Goal: Task Accomplishment & Management: Complete application form

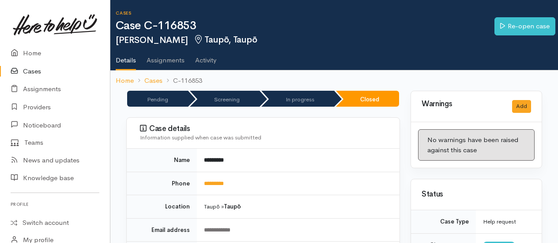
click at [31, 71] on link "Cases" at bounding box center [55, 71] width 110 height 18
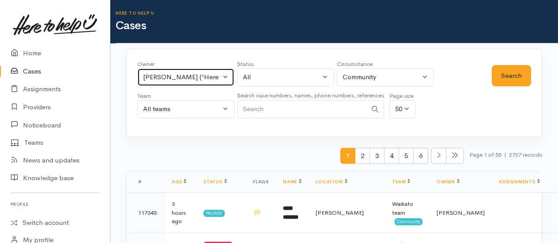
drag, startPoint x: 148, startPoint y: 84, endPoint x: 152, endPoint y: 81, distance: 5.5
click at [148, 83] on button "Kyleigh Pike ('Here to help u')" at bounding box center [185, 77] width 97 height 18
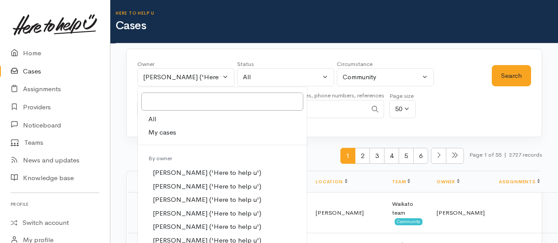
drag, startPoint x: 152, startPoint y: 116, endPoint x: 166, endPoint y: 118, distance: 13.9
click at [156, 117] on link "All" at bounding box center [222, 119] width 169 height 14
select select "-1"
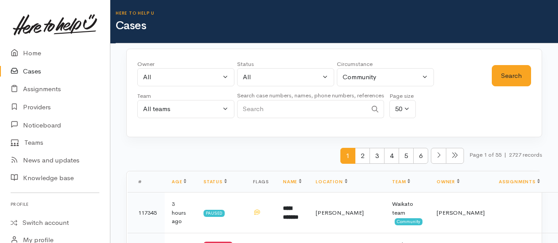
paste input "64220382749."
click at [505, 83] on button "Search" at bounding box center [511, 76] width 39 height 22
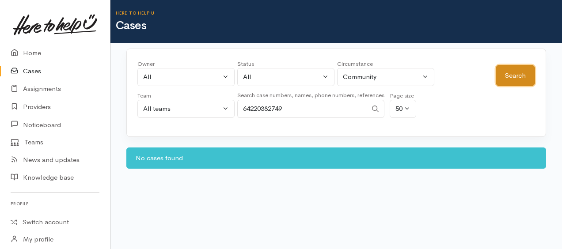
click at [505, 83] on button "Search" at bounding box center [515, 76] width 39 height 22
click at [250, 106] on input "64220382749" at bounding box center [302, 109] width 130 height 18
type input "0220382749"
click at [517, 80] on button "Search" at bounding box center [515, 76] width 39 height 22
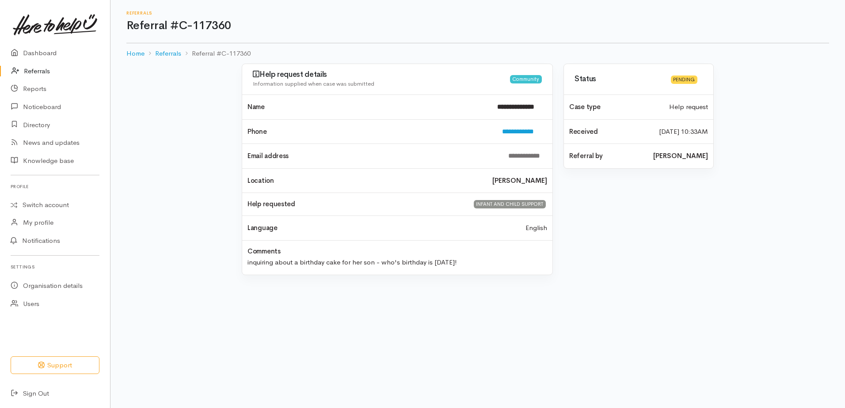
click at [44, 71] on link "Referrals" at bounding box center [55, 71] width 110 height 18
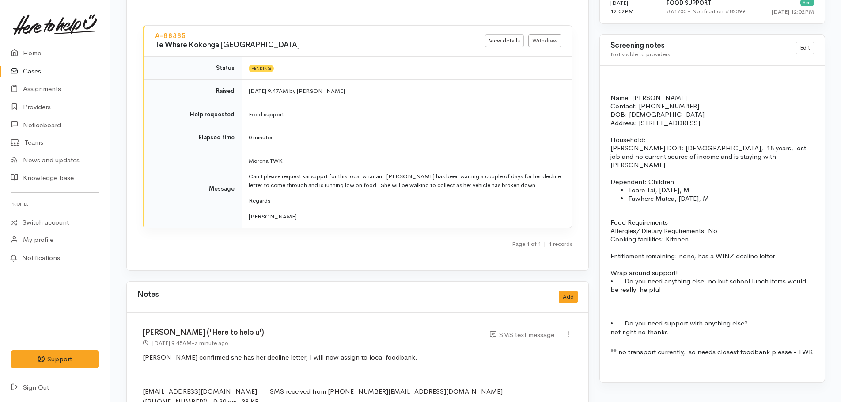
scroll to position [574, 0]
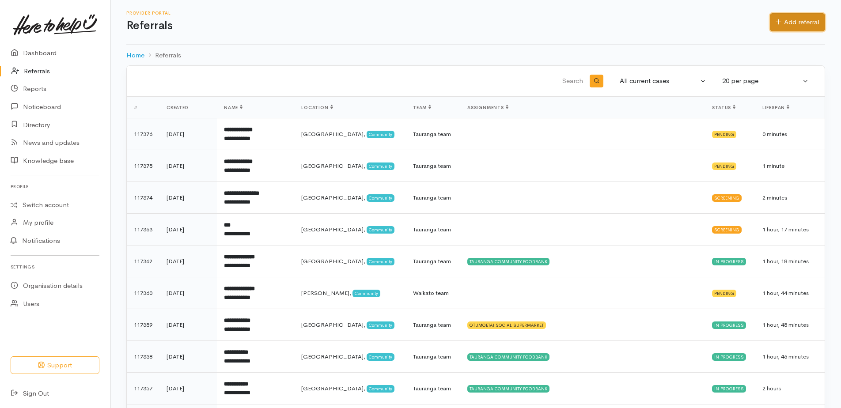
click at [788, 22] on link "Add referral" at bounding box center [797, 22] width 55 height 18
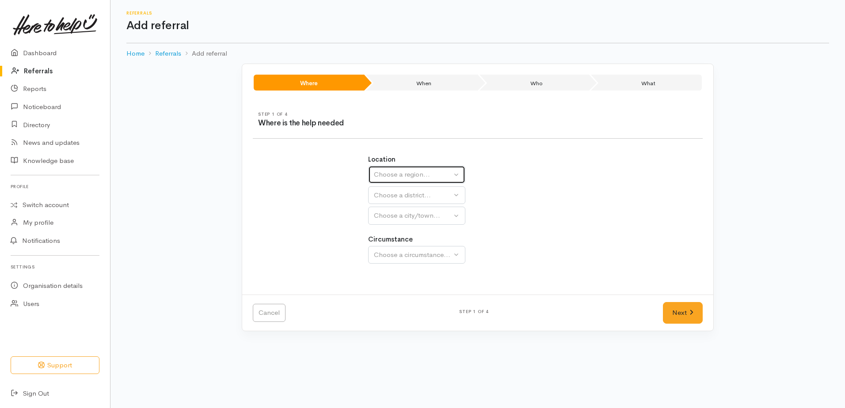
click at [378, 176] on div "Choose a region..." at bounding box center [413, 175] width 78 height 10
click at [387, 232] on span "Waikato" at bounding box center [414, 230] width 70 height 10
select select "3"
select select
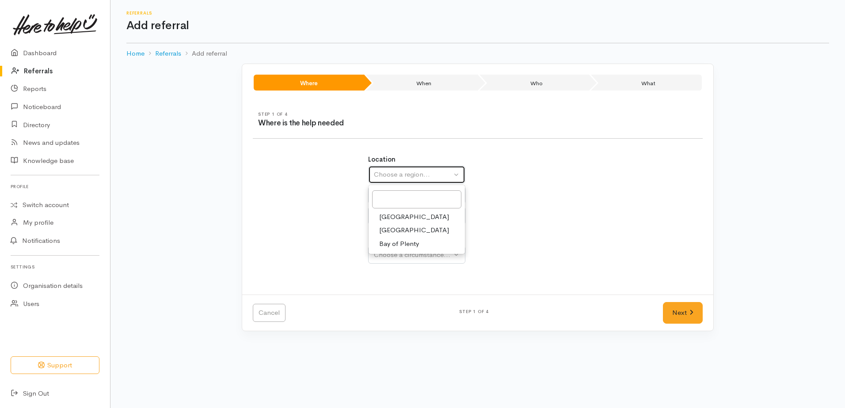
select select
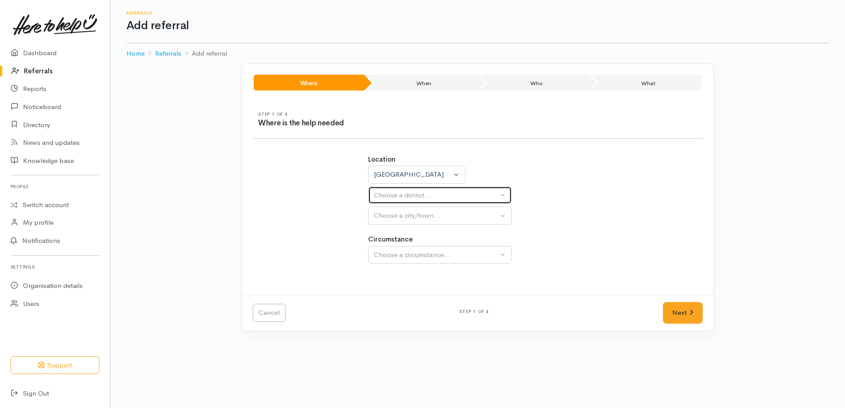
click at [378, 199] on div "Choose a district..." at bounding box center [436, 195] width 124 height 10
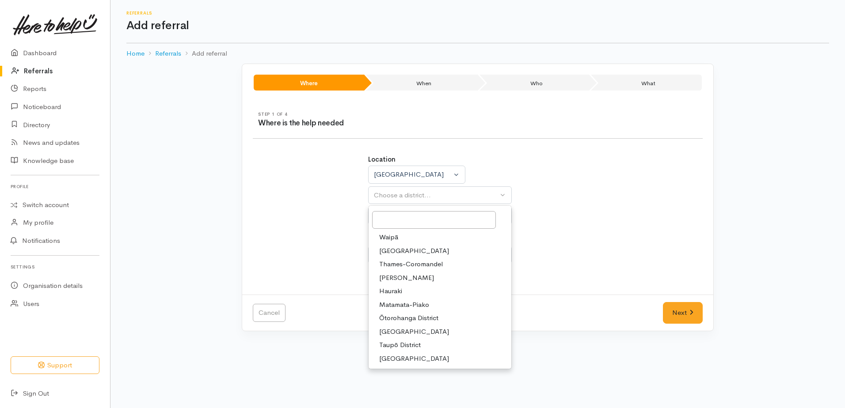
click at [392, 280] on span "[PERSON_NAME]" at bounding box center [406, 278] width 55 height 10
select select "4"
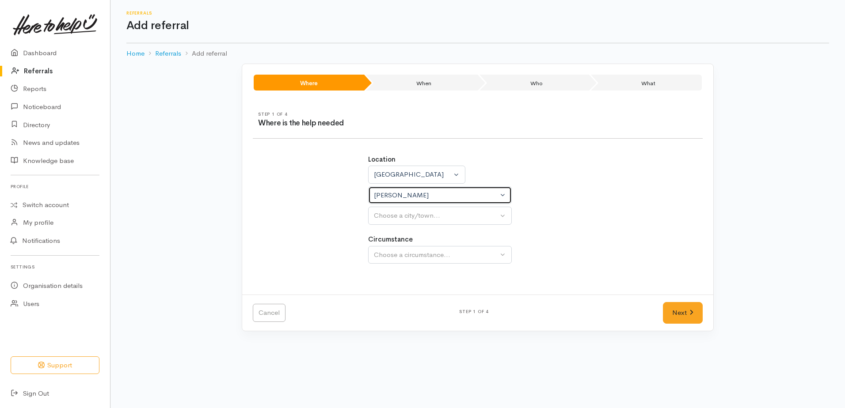
select select
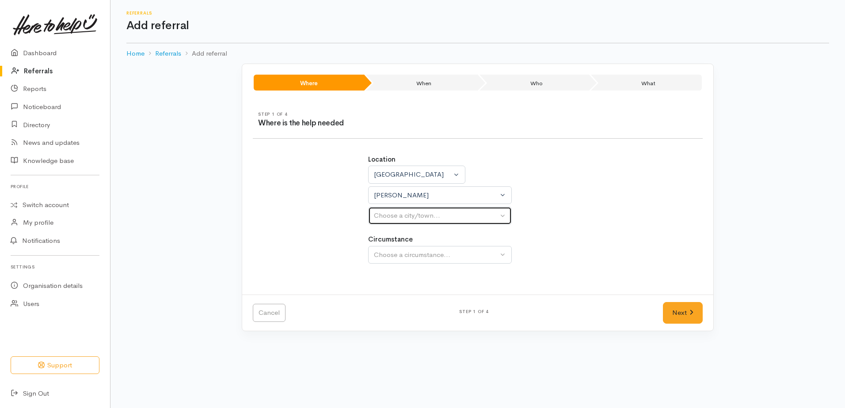
click at [384, 218] on div "Choose a city/town..." at bounding box center [436, 216] width 124 height 10
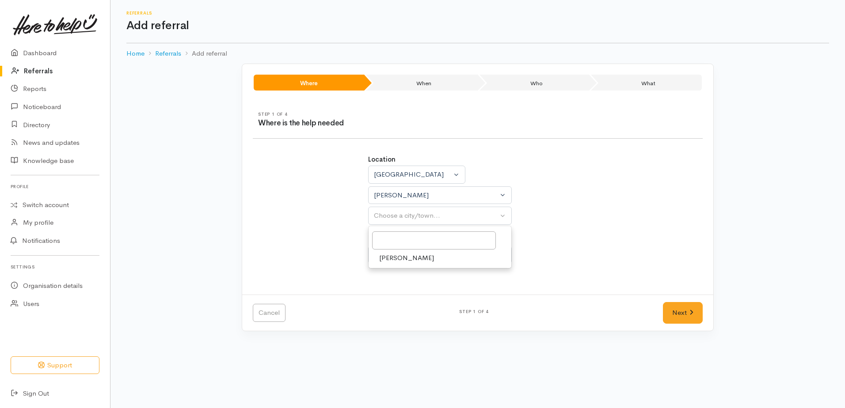
click at [391, 260] on span "[PERSON_NAME]" at bounding box center [406, 258] width 55 height 10
select select "1"
click at [390, 259] on div "Choose a circumstance..." at bounding box center [436, 255] width 124 height 10
click at [395, 296] on span "Community" at bounding box center [396, 297] width 34 height 10
select select "2"
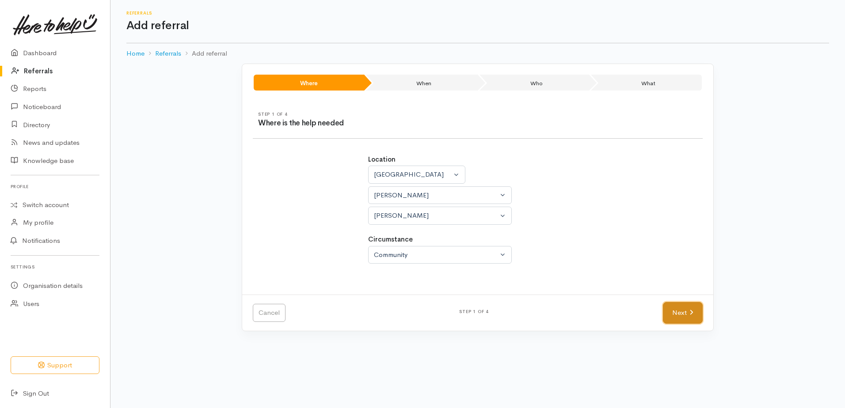
click at [677, 312] on link "Next" at bounding box center [683, 313] width 40 height 22
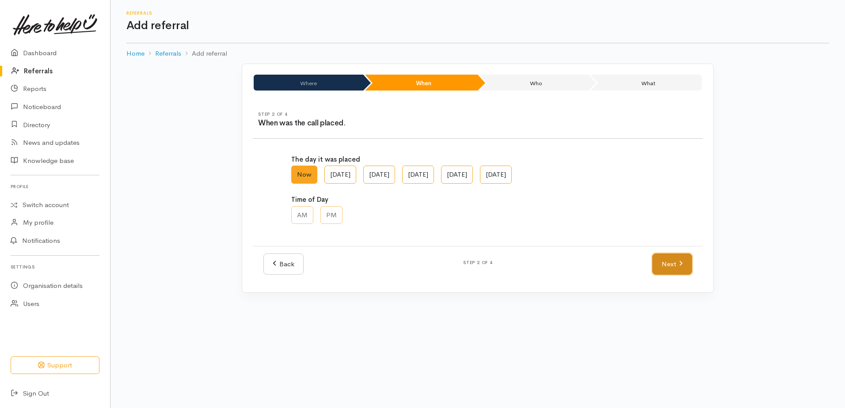
drag, startPoint x: 680, startPoint y: 269, endPoint x: 675, endPoint y: 268, distance: 4.9
click at [680, 269] on link "Next" at bounding box center [672, 265] width 40 height 22
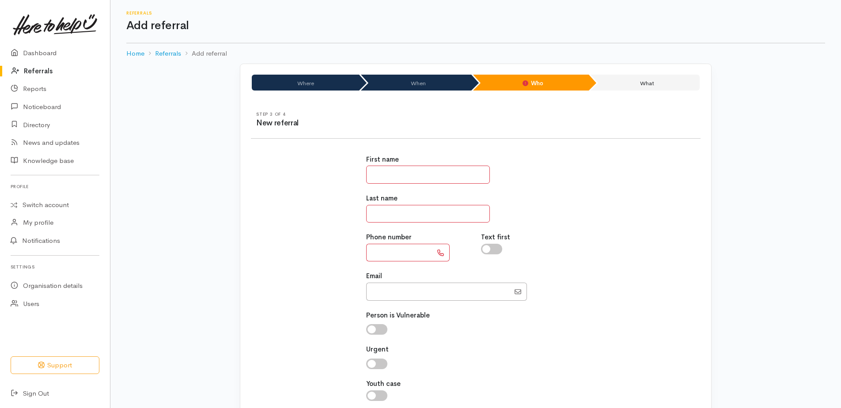
click at [416, 176] on input "text" at bounding box center [428, 175] width 124 height 18
type input "*****"
click at [424, 209] on input "text" at bounding box center [428, 214] width 124 height 18
type input "*****"
paste input "**********"
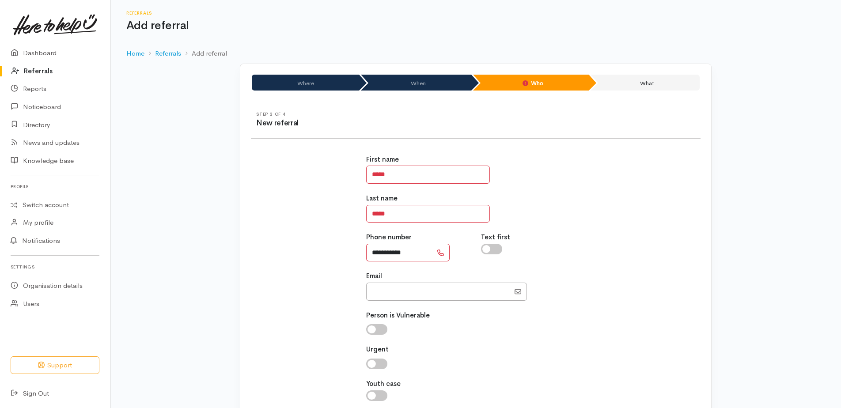
click at [378, 250] on input "**********" at bounding box center [399, 253] width 66 height 18
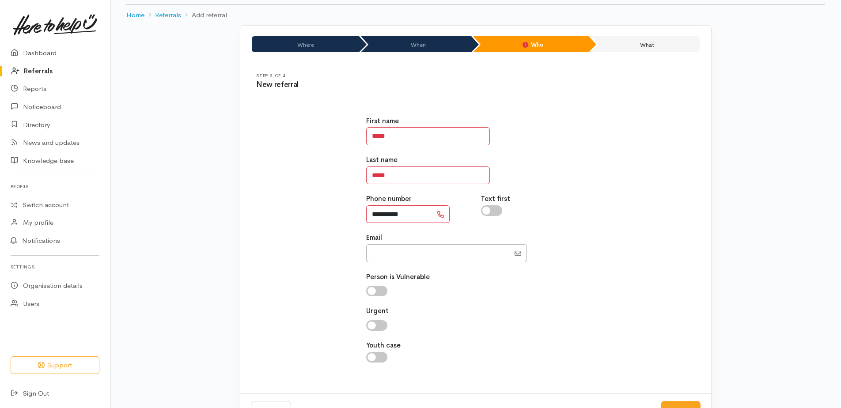
scroll to position [71, 0]
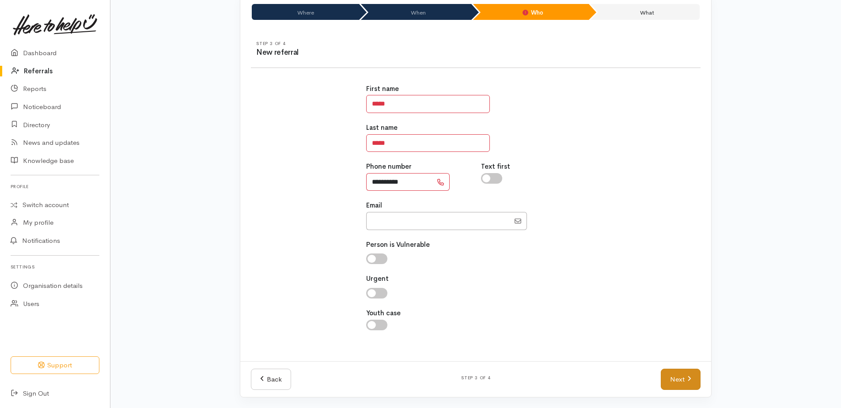
type input "**********"
click at [678, 381] on link "Next" at bounding box center [681, 380] width 40 height 22
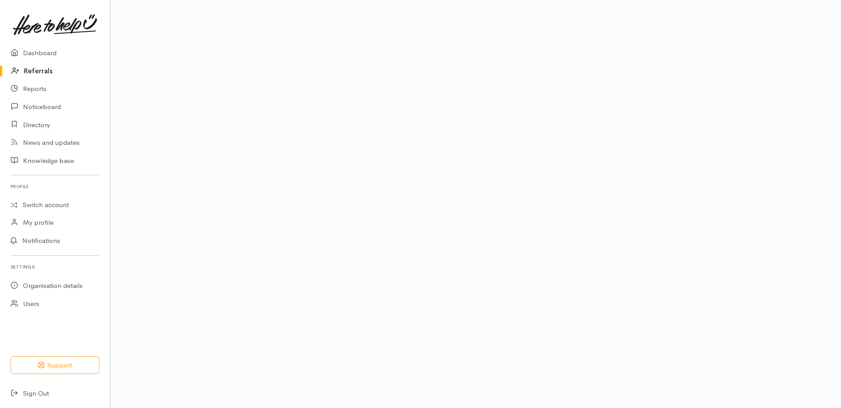
scroll to position [54, 0]
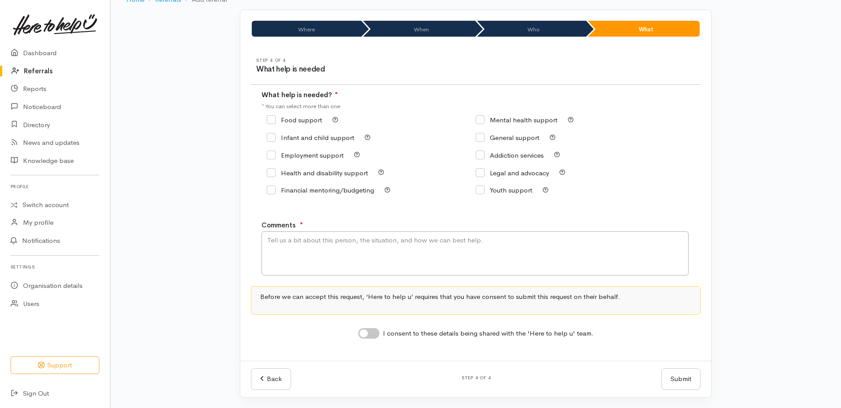
click at [270, 121] on input "Food support" at bounding box center [294, 120] width 55 height 7
checkbox input "true"
click at [305, 245] on textarea "Comments" at bounding box center [475, 253] width 427 height 44
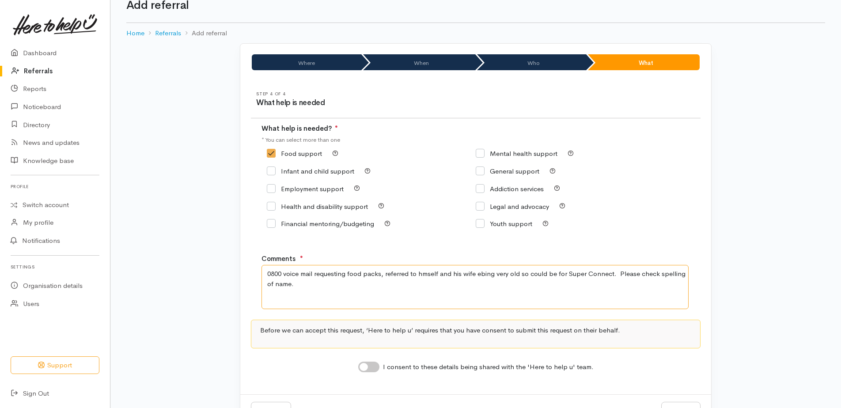
scroll to position [0, 0]
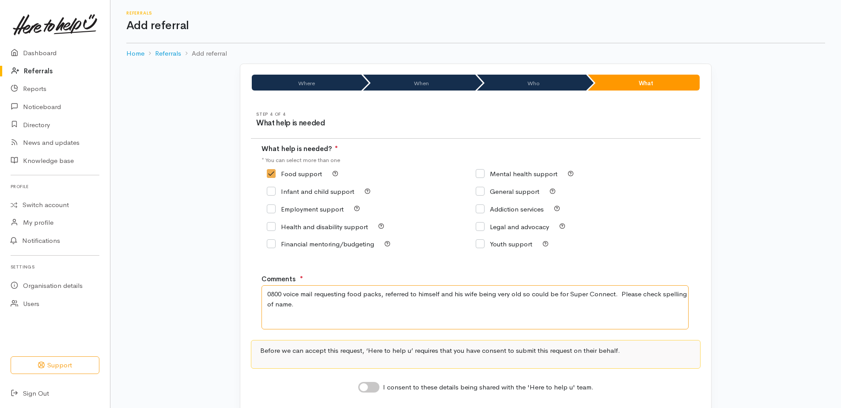
click at [498, 292] on textarea "0800 voice mail requesting food packs, referred to himself and his wife being v…" at bounding box center [475, 307] width 427 height 44
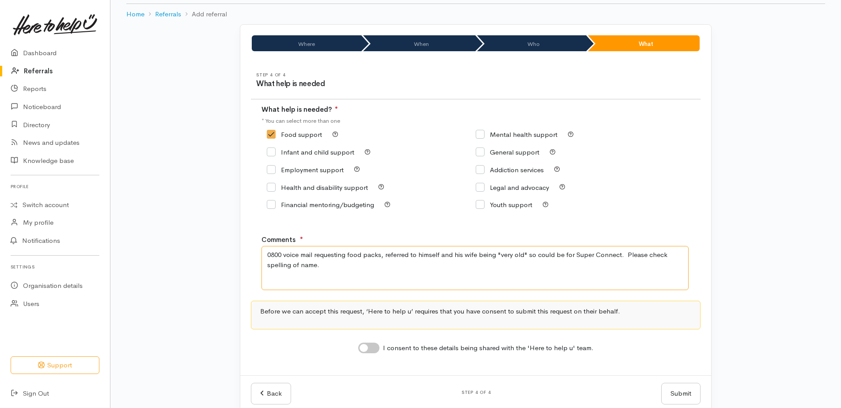
scroll to position [10, 0]
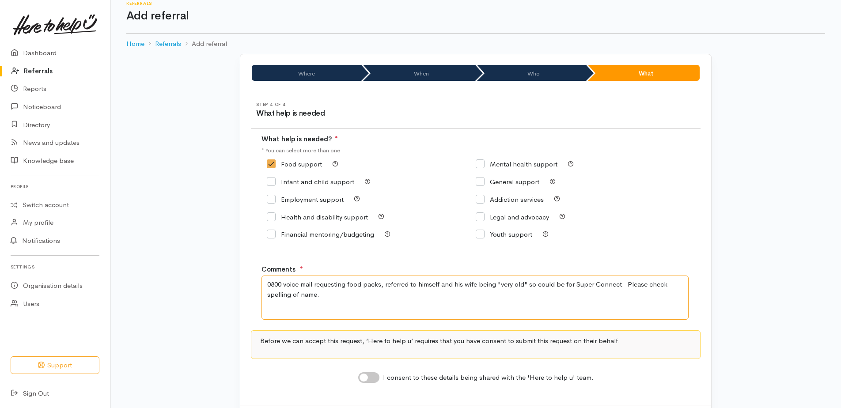
type textarea "0800 voice mail requesting food packs, referred to himself and his wife being "…"
click at [364, 373] on input "I consent to these details being shared with the 'Here to help u' team." at bounding box center [368, 377] width 21 height 11
checkbox input "true"
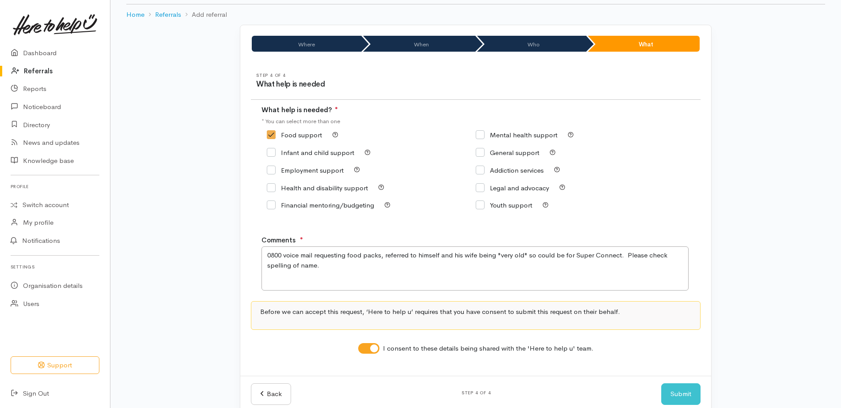
scroll to position [54, 0]
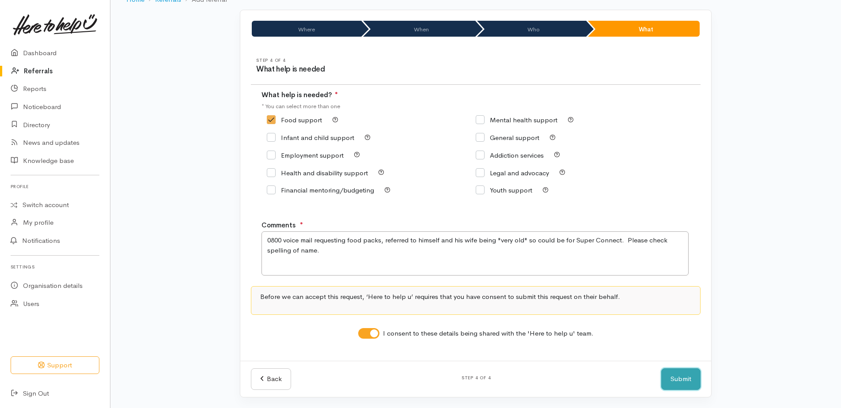
click at [678, 379] on button "Submit" at bounding box center [680, 379] width 39 height 22
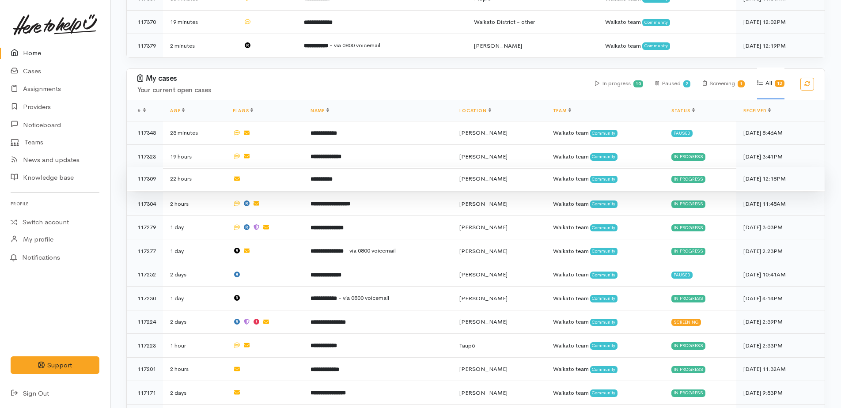
scroll to position [347, 0]
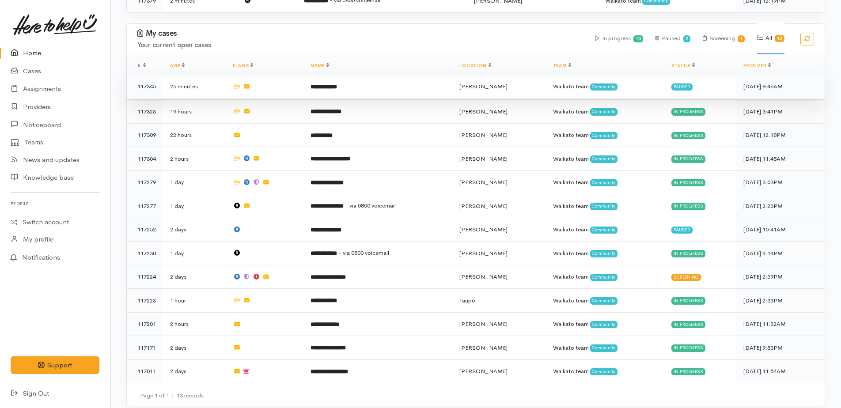
click at [328, 86] on b "**********" at bounding box center [324, 87] width 27 height 6
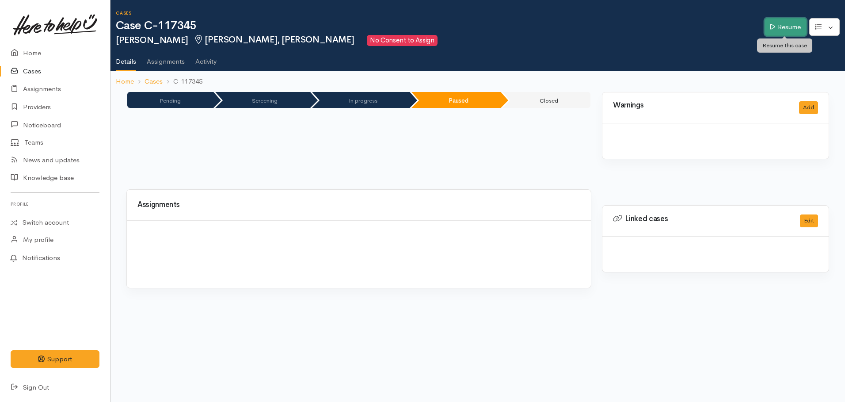
click at [786, 28] on link "Resume" at bounding box center [785, 27] width 42 height 18
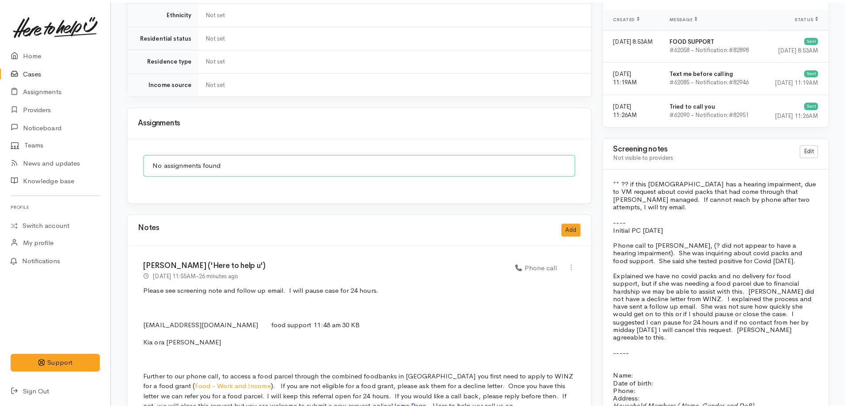
scroll to position [707, 0]
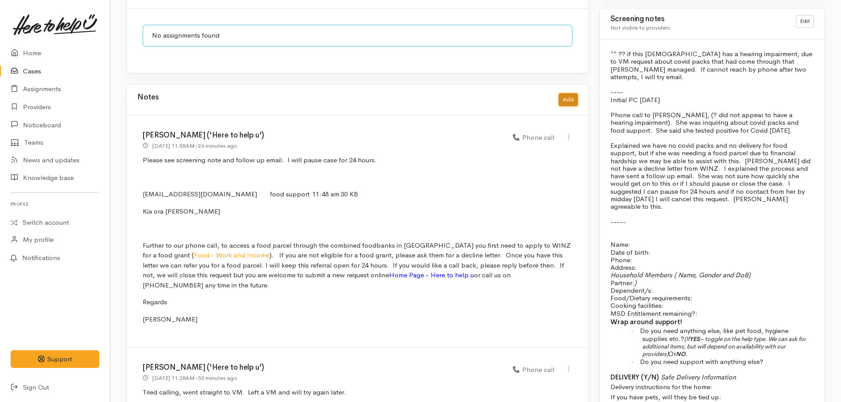
click at [568, 93] on button "Add" at bounding box center [568, 99] width 19 height 13
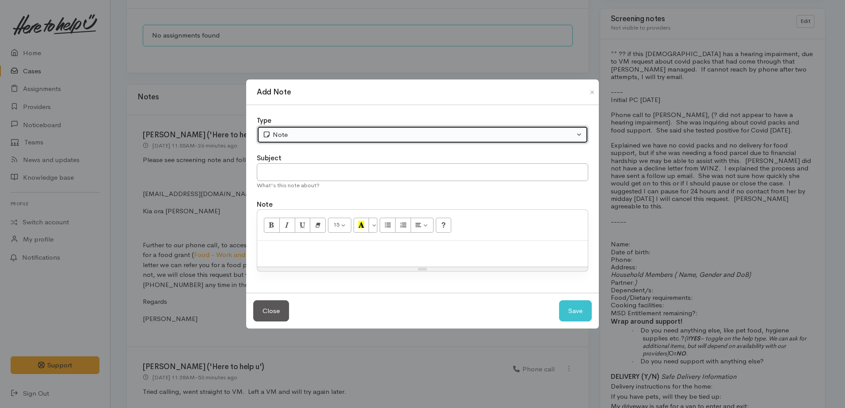
click at [276, 133] on div "Note" at bounding box center [418, 135] width 312 height 10
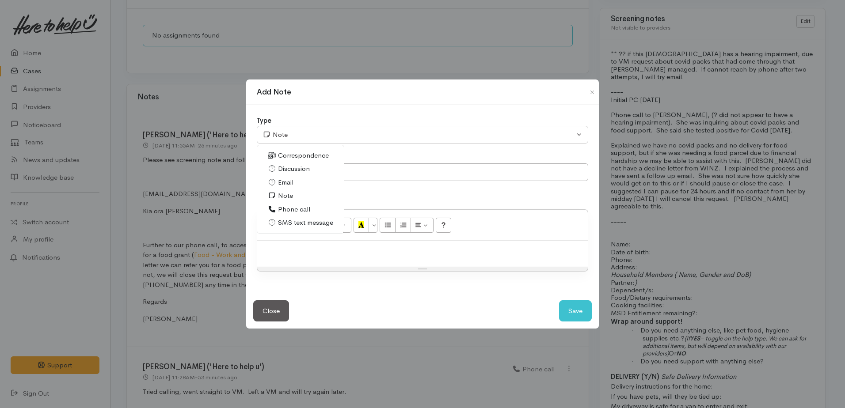
click at [287, 153] on span "Correspondence" at bounding box center [303, 156] width 51 height 10
select select "6"
click at [298, 174] on input "text" at bounding box center [422, 172] width 331 height 18
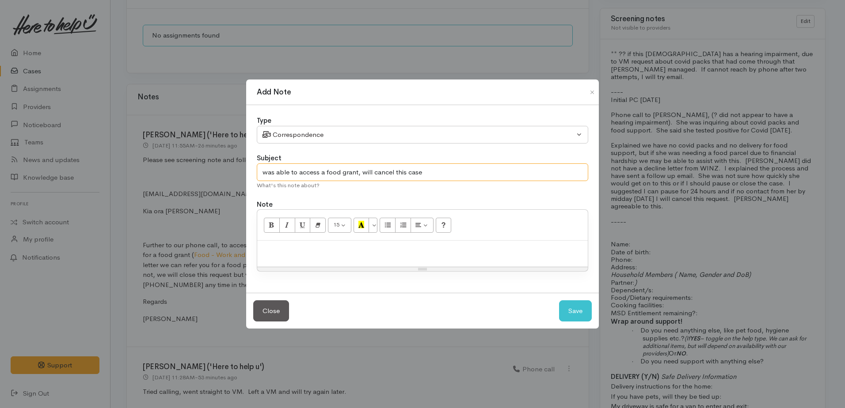
type input "was able to access a food grant, will cancel this case"
click at [315, 243] on div at bounding box center [422, 254] width 330 height 26
paste div
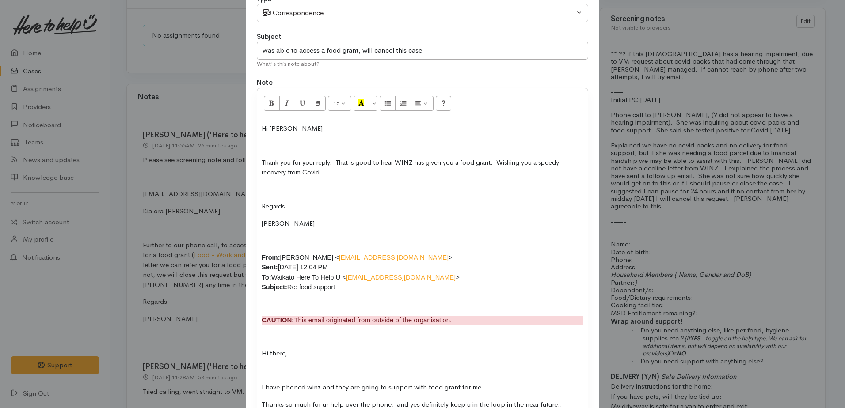
scroll to position [0, 0]
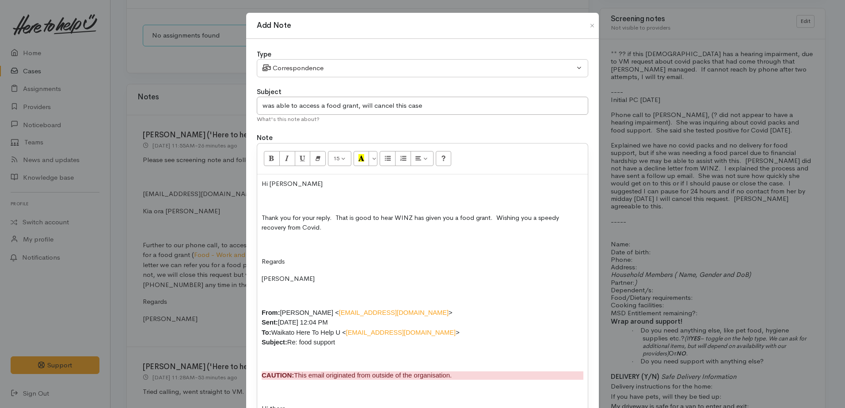
click at [258, 184] on div "Hi Lisa Thank you for your reply. That is good to hear WINZ has given you a foo…" at bounding box center [422, 360] width 330 height 370
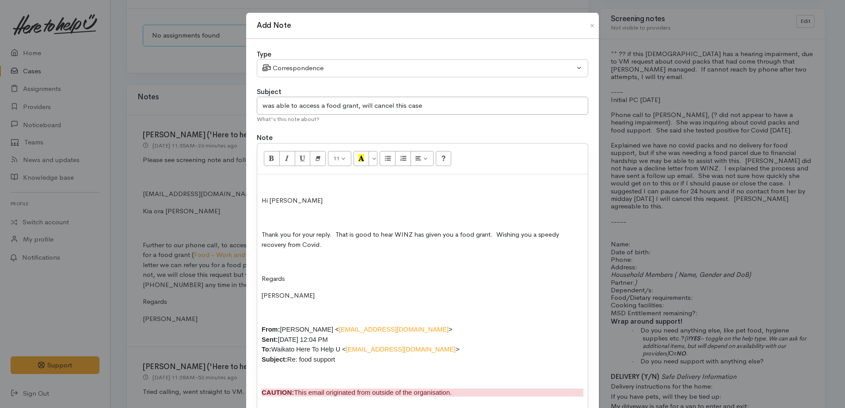
click at [264, 182] on p at bounding box center [423, 184] width 322 height 10
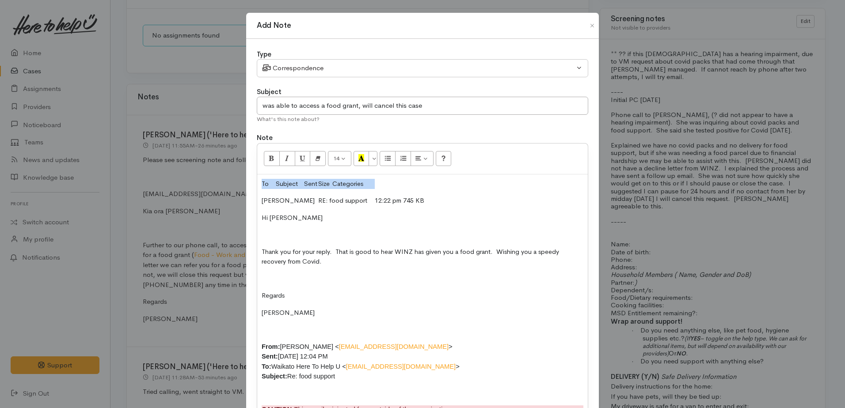
drag, startPoint x: 256, startPoint y: 181, endPoint x: 382, endPoint y: 181, distance: 125.9
click at [382, 181] on div "To Subject Sent Size Categories LISA BOOTTEN RE: food support 12:22 pm 745 KB H…" at bounding box center [422, 377] width 330 height 404
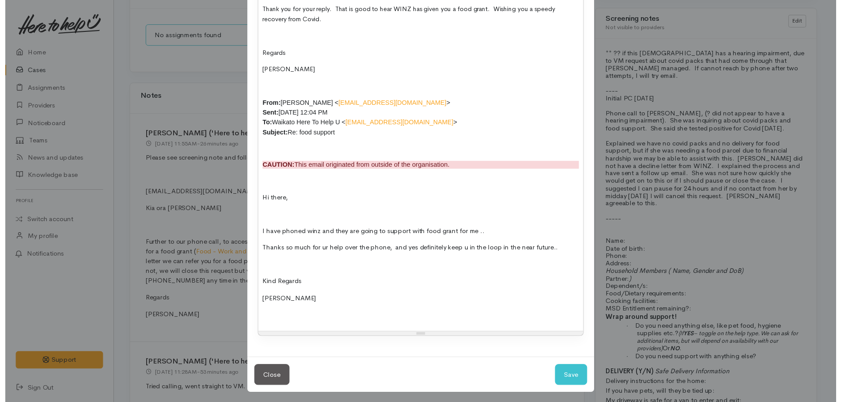
scroll to position [228, 0]
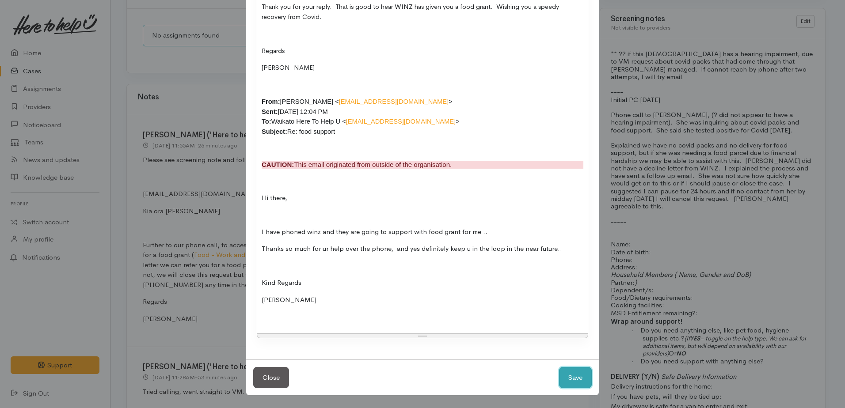
click at [582, 379] on button "Save" at bounding box center [575, 378] width 33 height 22
select select "1"
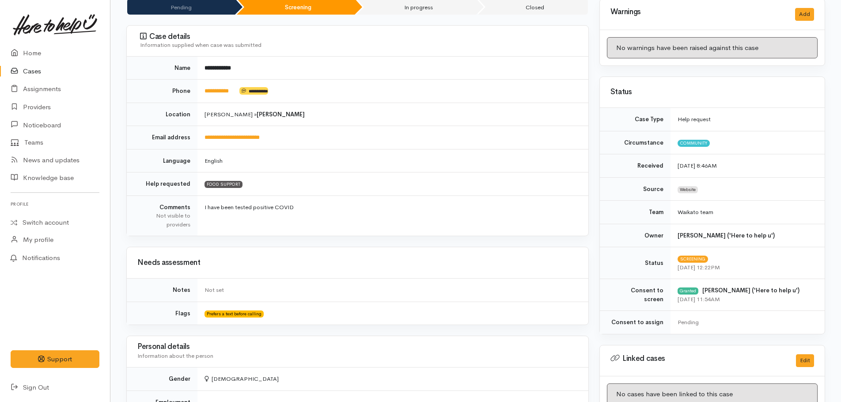
scroll to position [0, 0]
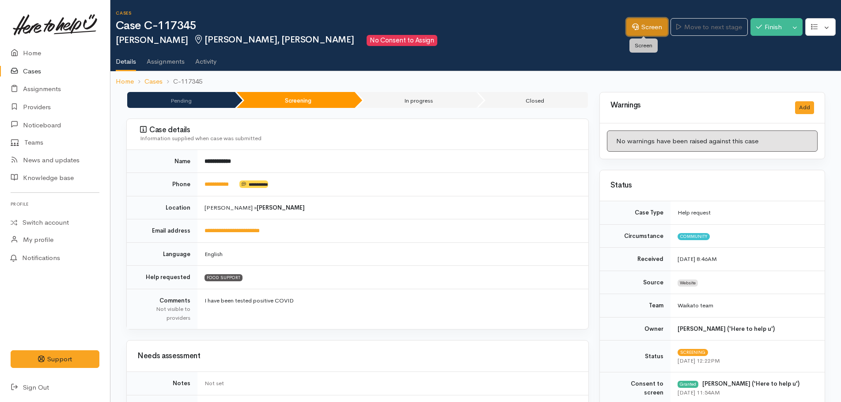
drag, startPoint x: 633, startPoint y: 23, endPoint x: 647, endPoint y: 34, distance: 17.9
click at [633, 23] on icon at bounding box center [635, 26] width 7 height 7
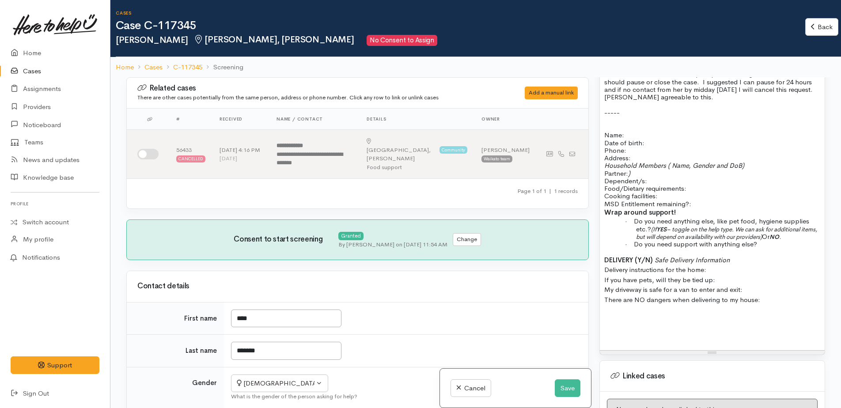
scroll to position [663, 0]
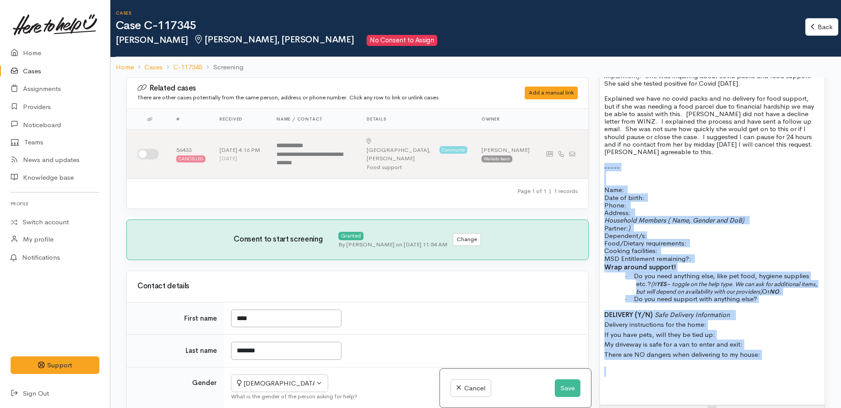
drag, startPoint x: 604, startPoint y: 159, endPoint x: 793, endPoint y: 357, distance: 274.4
click at [793, 357] on div "** ?? if this lady has a hearing impairment, due to VM request about covid pack…" at bounding box center [712, 202] width 225 height 406
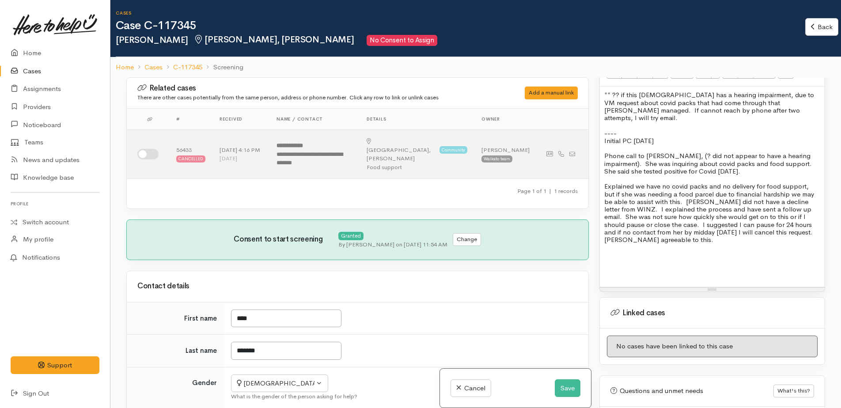
scroll to position [532, 0]
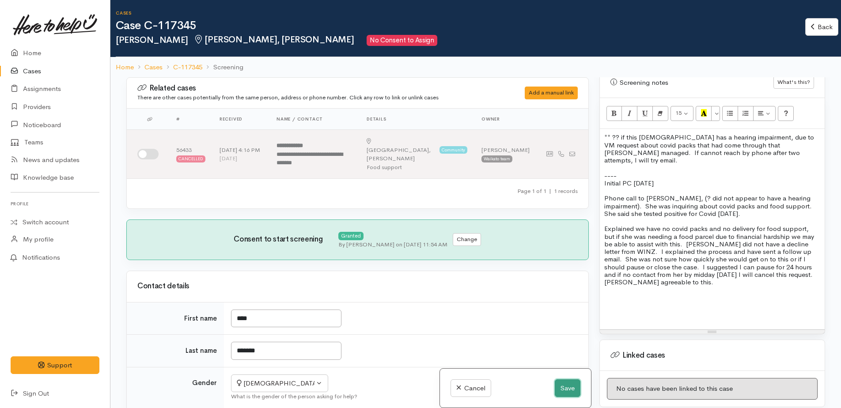
click at [566, 390] on button "Save" at bounding box center [568, 388] width 26 height 18
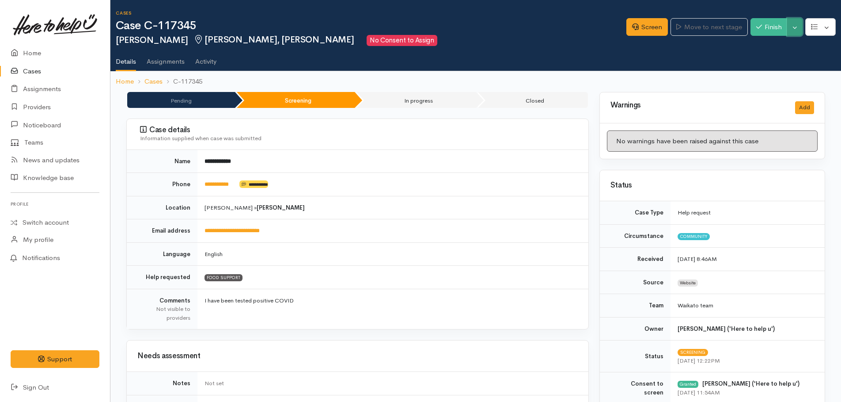
click at [797, 30] on button "Toggle Dropdown" at bounding box center [794, 27] width 15 height 18
click at [755, 65] on link "Cancel" at bounding box center [767, 61] width 70 height 14
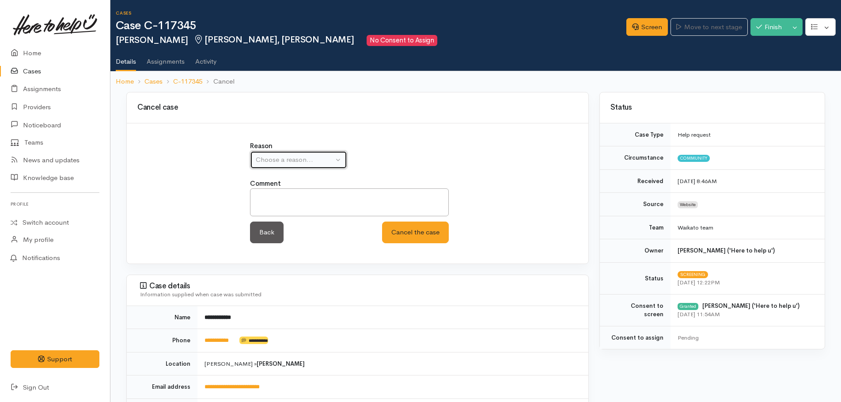
click at [288, 160] on div "Choose a reason..." at bounding box center [295, 160] width 78 height 10
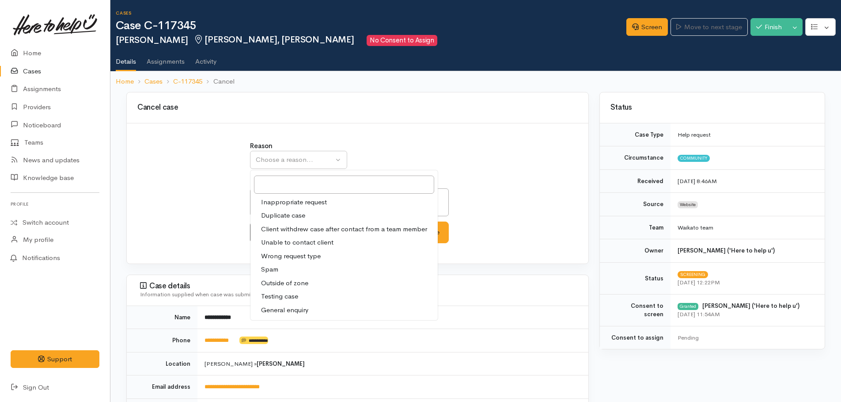
drag, startPoint x: 283, startPoint y: 230, endPoint x: 279, endPoint y: 212, distance: 18.2
click at [283, 229] on span "Client withdrew case after contact from a team member" at bounding box center [344, 229] width 166 height 10
select select "3"
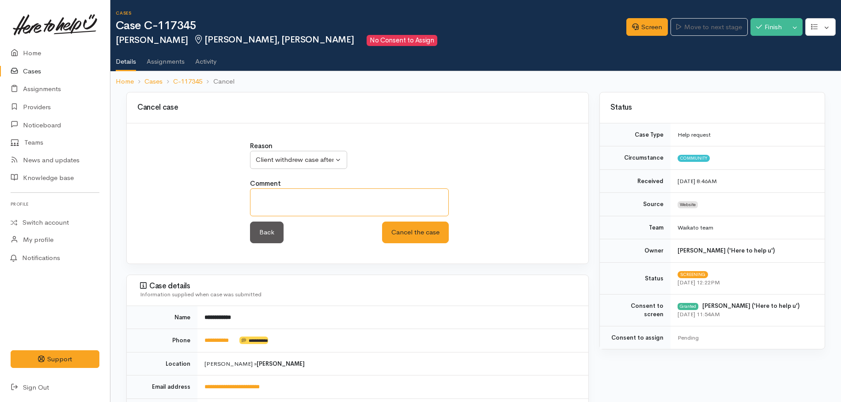
drag, startPoint x: 276, startPoint y: 197, endPoint x: 284, endPoint y: 200, distance: 8.1
click at [277, 198] on textarea at bounding box center [349, 202] width 199 height 28
type textarea "was able to access a food grant"
click at [416, 234] on button "Cancel the case" at bounding box center [415, 232] width 67 height 22
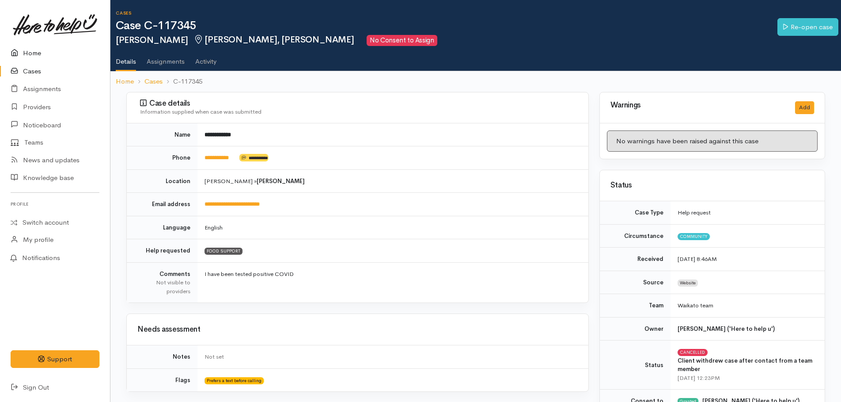
click at [25, 53] on link "Home" at bounding box center [55, 53] width 110 height 18
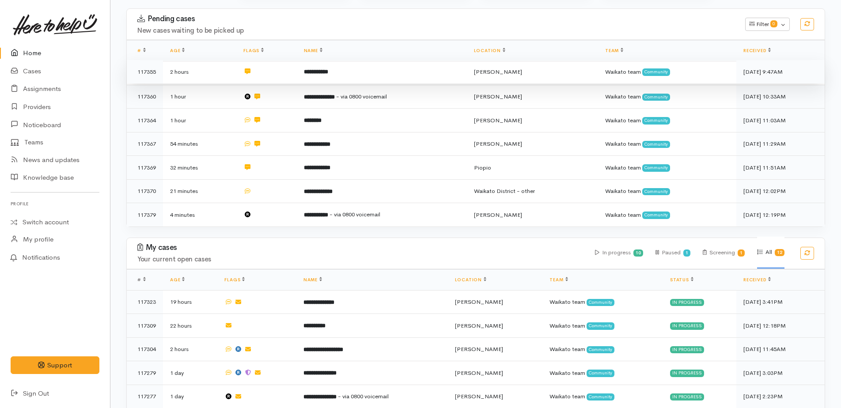
scroll to position [177, 0]
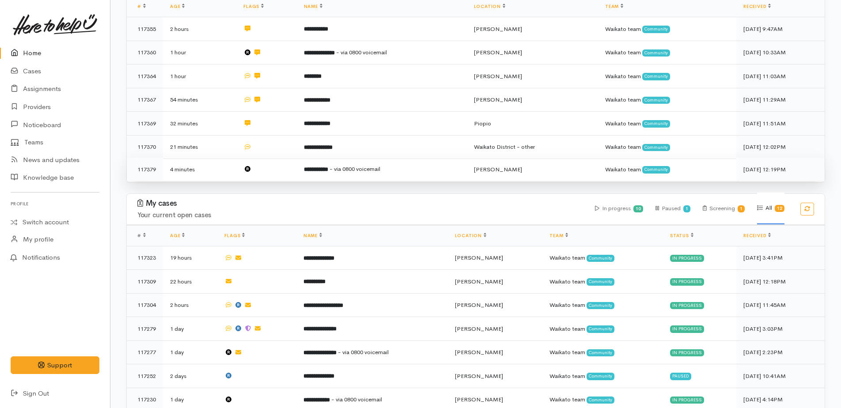
click at [350, 167] on span "- via 0800 voicemail" at bounding box center [355, 169] width 51 height 8
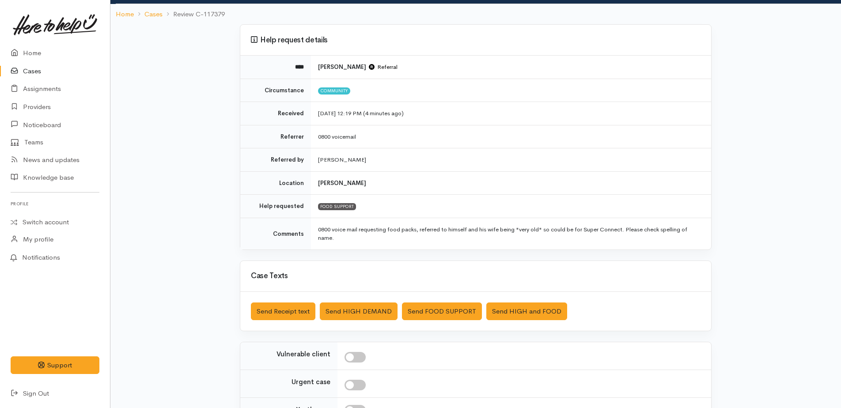
scroll to position [149, 0]
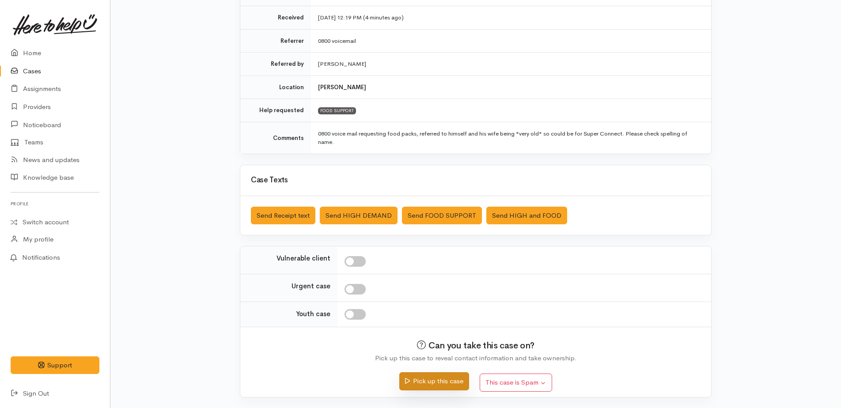
click at [439, 384] on button "Pick up this case" at bounding box center [433, 381] width 69 height 18
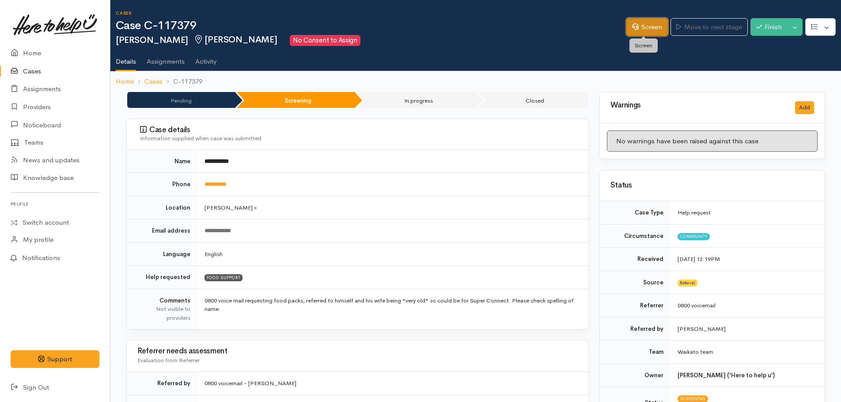
click at [641, 27] on link "Screen" at bounding box center [647, 27] width 42 height 18
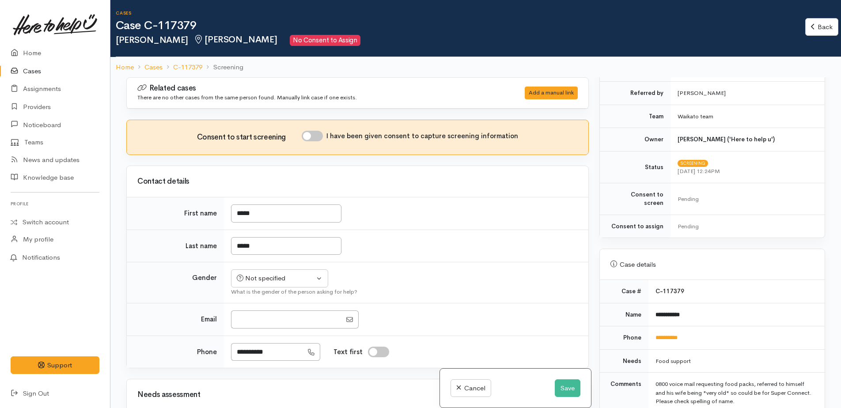
scroll to position [486, 0]
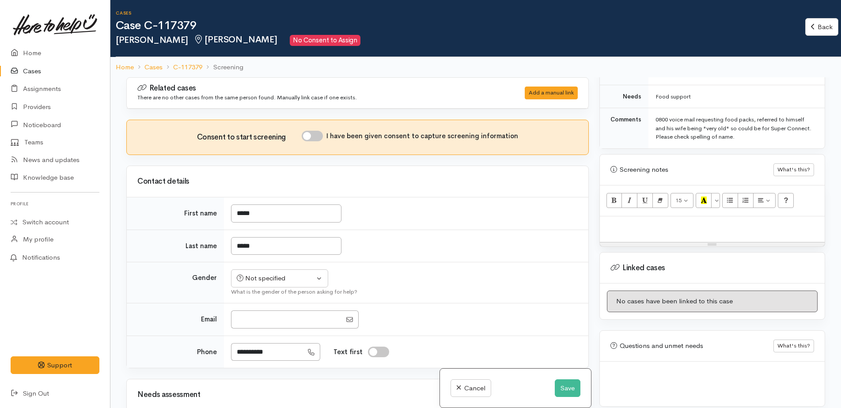
click at [633, 221] on p at bounding box center [712, 226] width 216 height 10
paste div
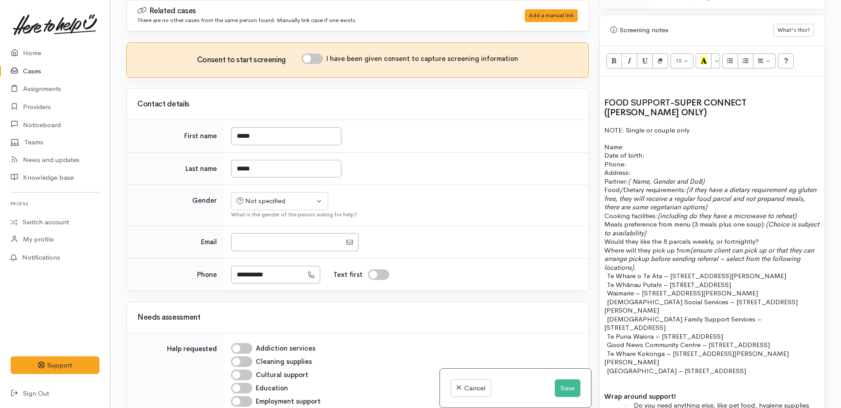
click at [686, 227] on p "Meals preference from menu (3 meals plus one soup): (Choice is subject to avail…" at bounding box center [712, 228] width 216 height 17
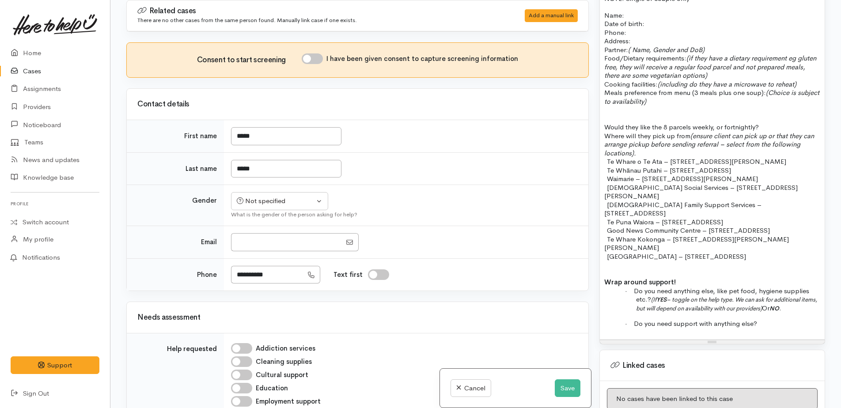
scroll to position [680, 0]
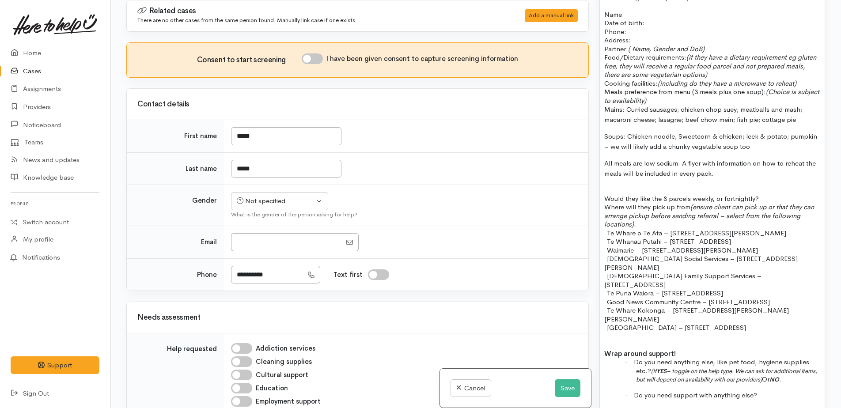
click at [687, 91] on p "Meals preference from menu (3 meals plus one soup): (Choice is subject to avail…" at bounding box center [712, 95] width 216 height 17
click at [715, 45] on p "Partner: ( Name, Gender and DoB) Food/Dietary requirements: (if they have a die…" at bounding box center [712, 66] width 216 height 43
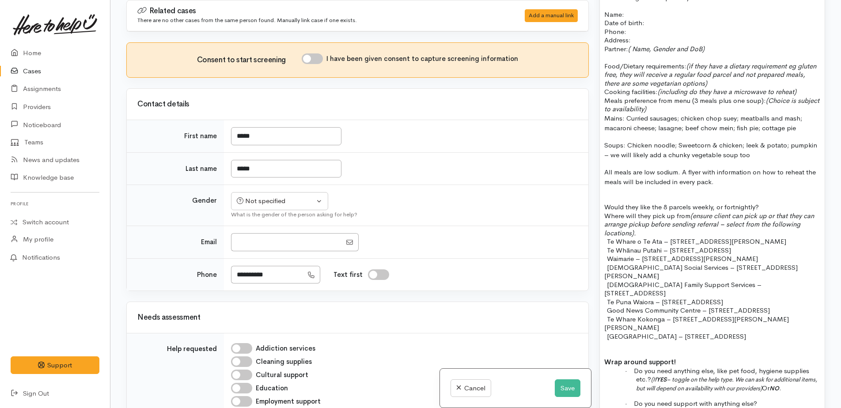
click at [639, 36] on p "Address:" at bounding box center [712, 40] width 216 height 9
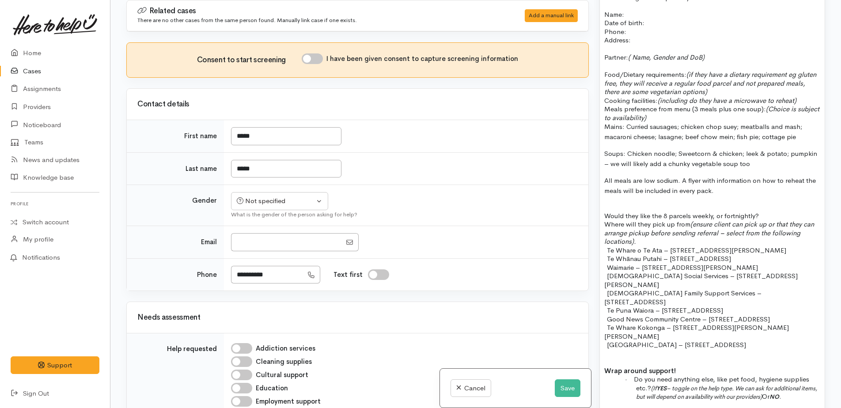
click at [688, 110] on p "Meals preference from menu (3 meals plus one soup): (Choice is subject to avail…" at bounding box center [712, 113] width 216 height 17
click at [747, 81] on p "Food/Dietary requirements: (if they have a dietary requirement eg gluten free, …" at bounding box center [712, 83] width 216 height 43
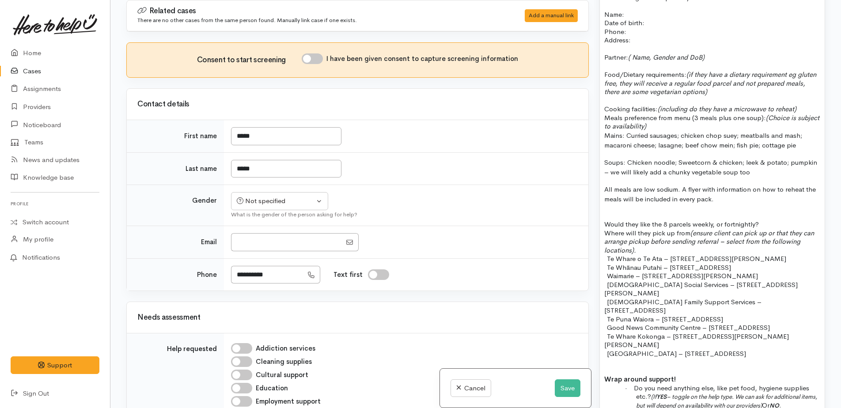
click at [808, 102] on p "Cooking facilities: (including do they have a microwave to reheat)" at bounding box center [712, 104] width 216 height 17
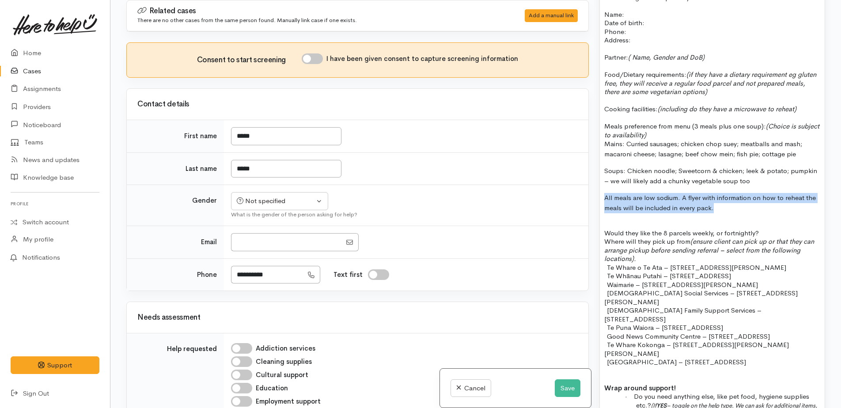
drag, startPoint x: 605, startPoint y: 188, endPoint x: 726, endPoint y: 200, distance: 122.0
click at [726, 200] on p "All meals are low sodium. A flyer with information on how to reheat the meals w…" at bounding box center [712, 203] width 216 height 20
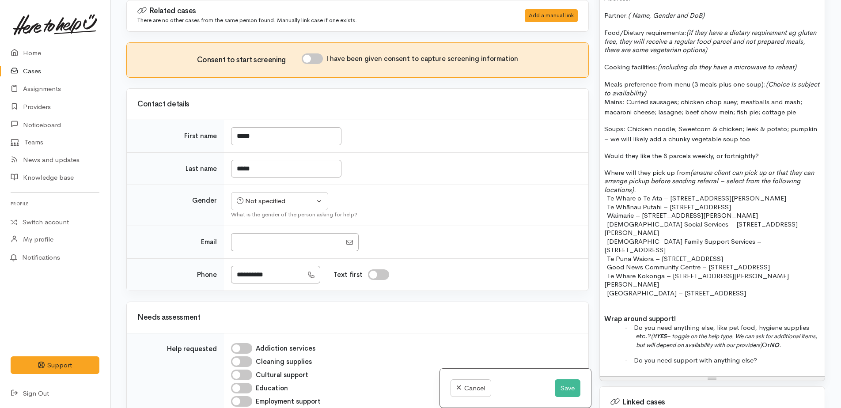
scroll to position [769, 0]
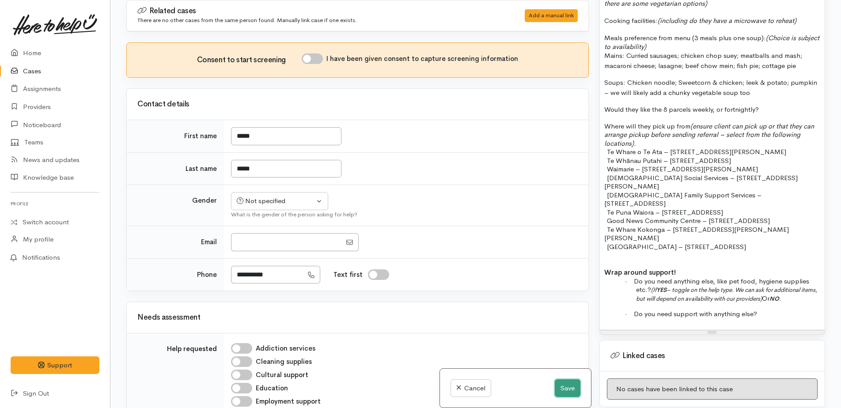
click at [566, 390] on button "Save" at bounding box center [568, 388] width 26 height 18
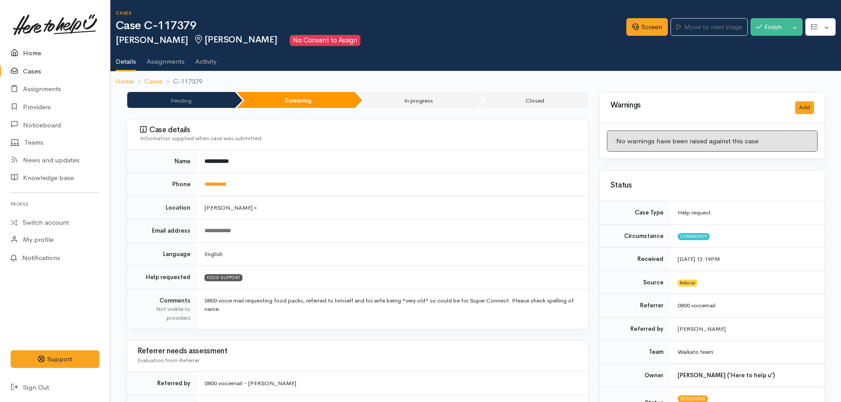
click at [31, 54] on link "Home" at bounding box center [55, 53] width 110 height 18
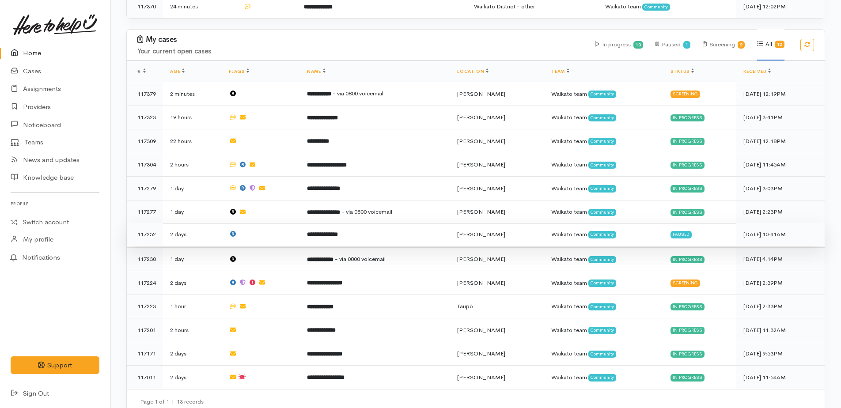
scroll to position [323, 0]
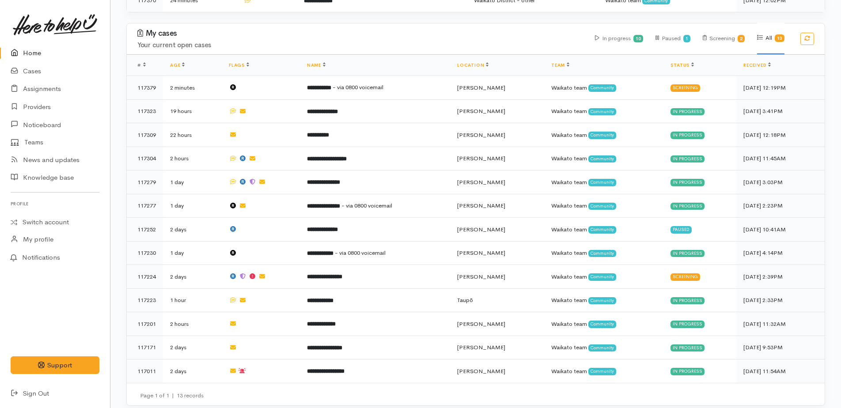
click at [32, 56] on link "Home" at bounding box center [55, 53] width 110 height 18
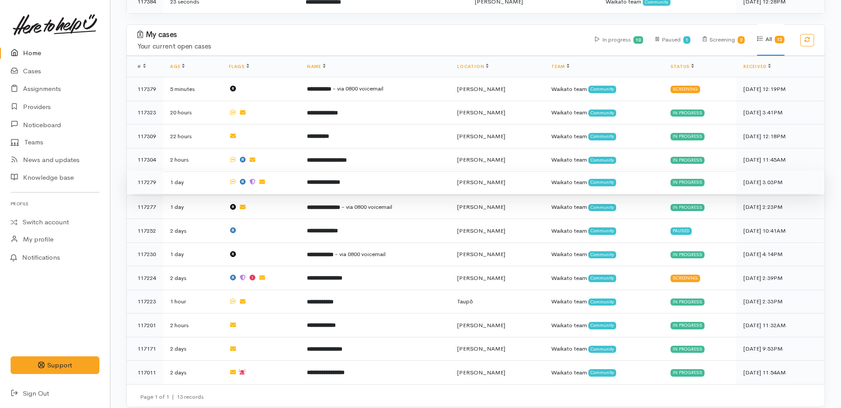
scroll to position [370, 0]
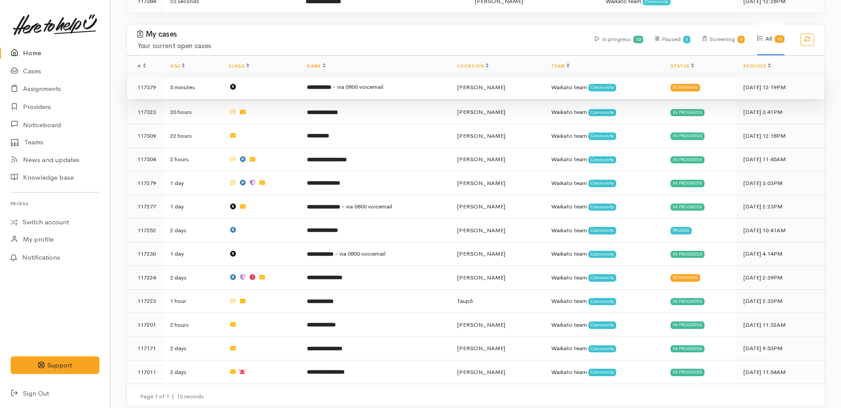
click at [331, 84] on b "**********" at bounding box center [319, 87] width 24 height 6
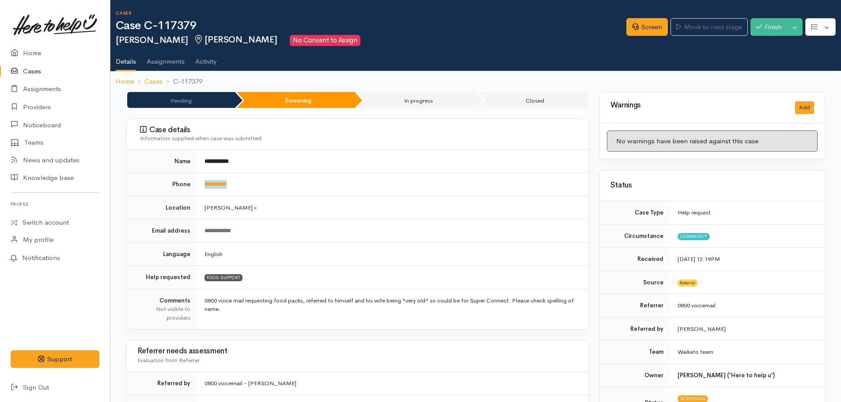
drag, startPoint x: 246, startPoint y: 184, endPoint x: 204, endPoint y: 182, distance: 42.0
click at [204, 182] on td "**********" at bounding box center [392, 184] width 391 height 23
copy link "**********"
click at [640, 30] on link "Screen" at bounding box center [647, 27] width 42 height 18
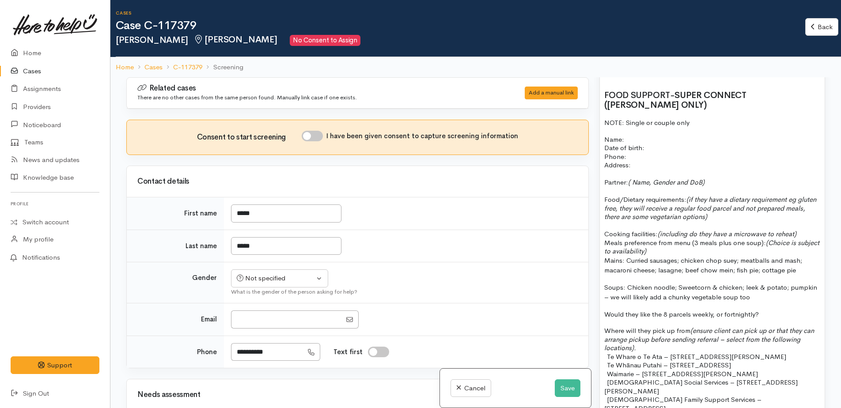
scroll to position [618, 0]
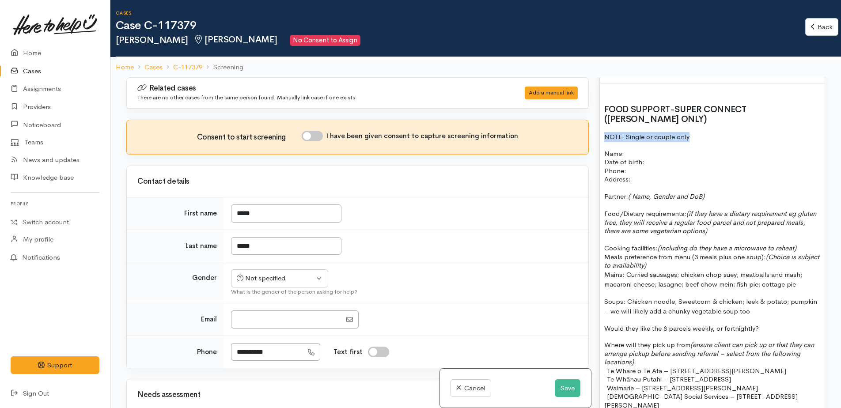
drag, startPoint x: 604, startPoint y: 125, endPoint x: 693, endPoint y: 127, distance: 88.8
click at [693, 132] on p "NOTE: Single or couple only" at bounding box center [712, 137] width 216 height 10
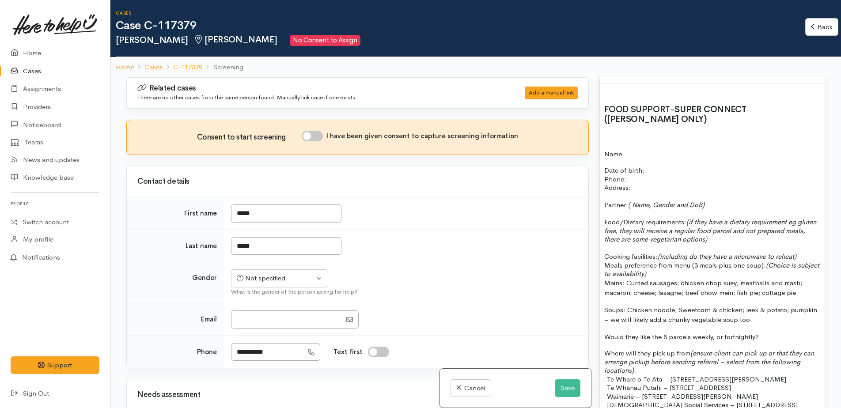
click at [649, 149] on p "Name:" at bounding box center [712, 154] width 216 height 10
click at [648, 166] on p "Date of birth: Phone:" at bounding box center [712, 174] width 216 height 17
click at [630, 170] on p "Date of birth: 29/12/1946 Phone:" at bounding box center [712, 174] width 216 height 17
drag, startPoint x: 275, startPoint y: 353, endPoint x: 247, endPoint y: 355, distance: 28.7
click at [232, 350] on input "**********" at bounding box center [267, 352] width 72 height 18
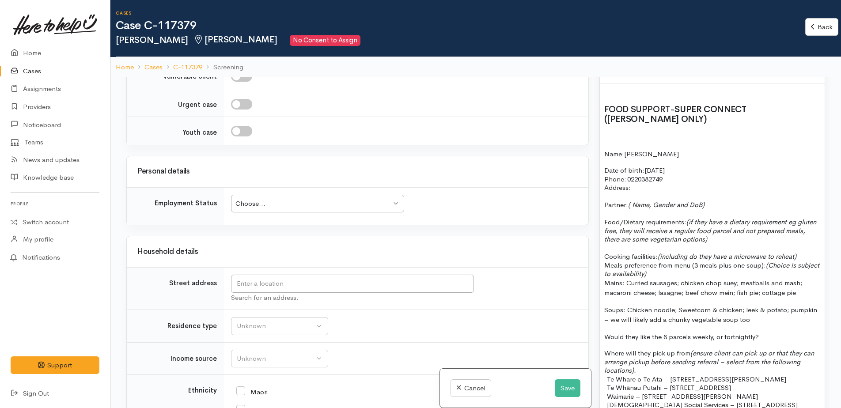
scroll to position [795, 0]
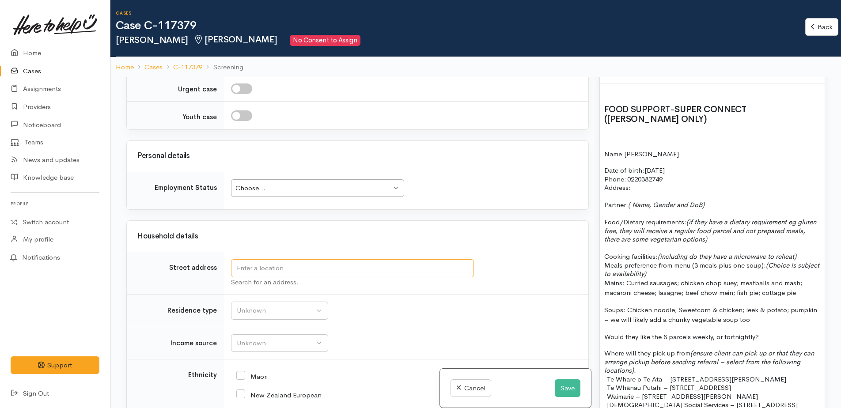
click at [279, 263] on input "text" at bounding box center [352, 268] width 243 height 18
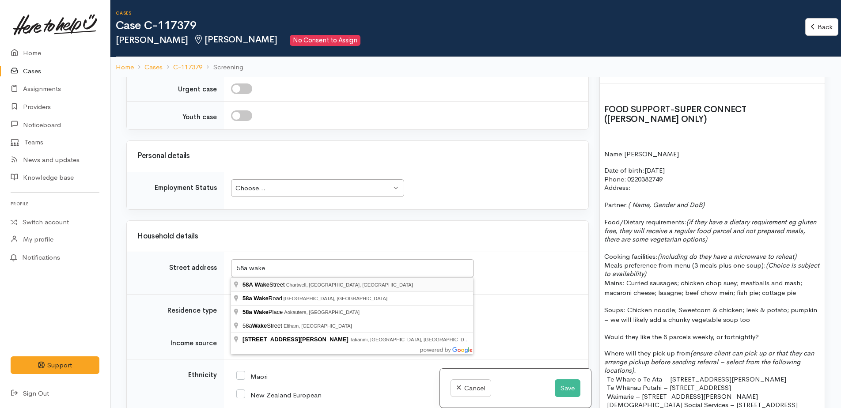
type input "58A Wake Street, Chartwell, Hamilton, New Zealand"
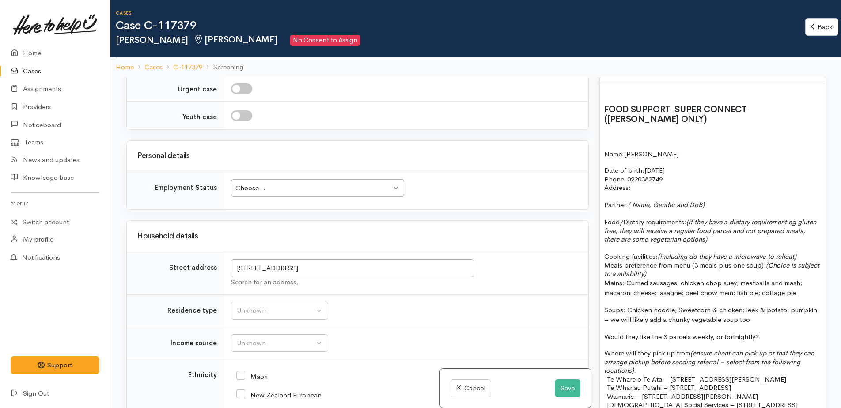
click at [635, 183] on p "Address:" at bounding box center [712, 187] width 216 height 9
click at [713, 201] on p "Partner: ( Name, Gender and DoB)" at bounding box center [712, 205] width 216 height 9
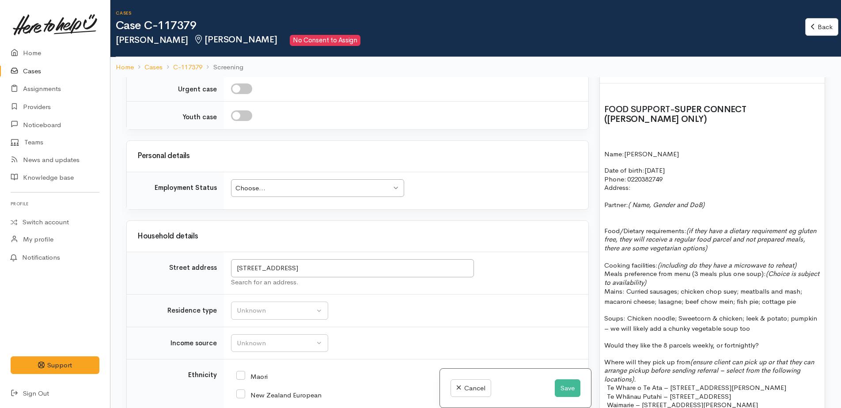
click at [710, 201] on p "Partner: ( Name, Gender and DoB)" at bounding box center [712, 205] width 216 height 9
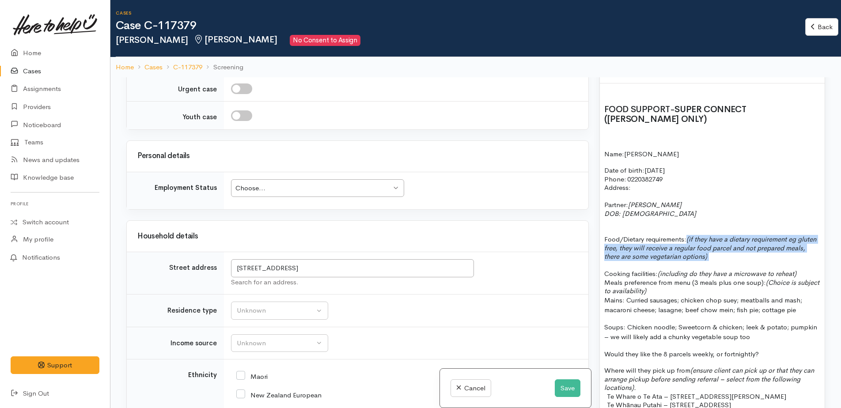
drag, startPoint x: 689, startPoint y: 231, endPoint x: 733, endPoint y: 249, distance: 47.6
click at [733, 249] on p "Food/Dietary requirements: (if they have a dietary requirement eg gluten free, …" at bounding box center [712, 244] width 216 height 34
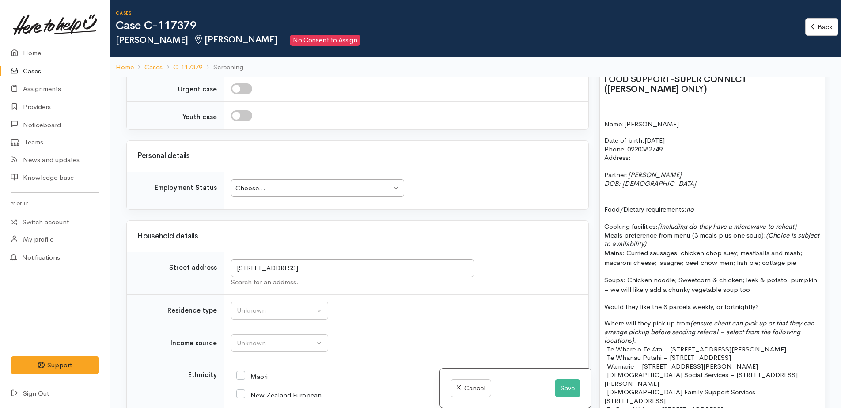
scroll to position [663, 0]
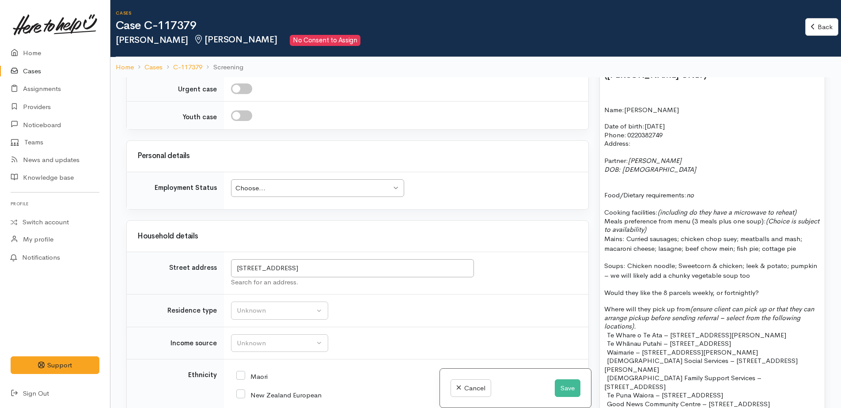
click at [808, 203] on p "Cooking facilities: (including do they have a microwave to reheat)" at bounding box center [712, 208] width 216 height 17
click at [605, 217] on span "Meals preference from menu (3 meals plus one soup): (Choice is subject to avail…" at bounding box center [711, 225] width 215 height 17
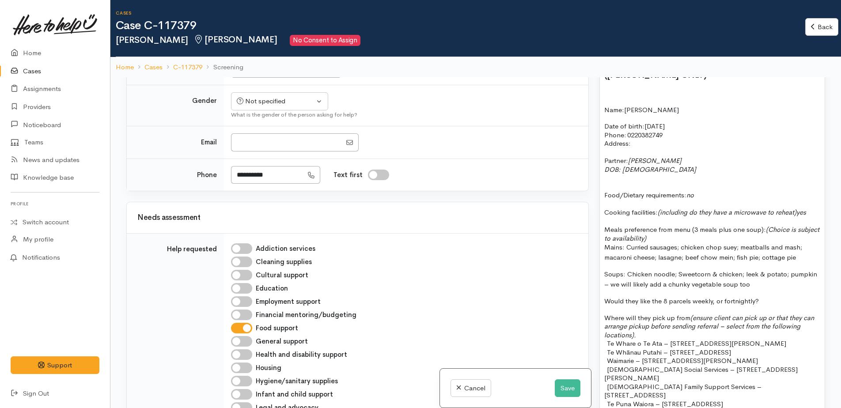
scroll to position [309, 0]
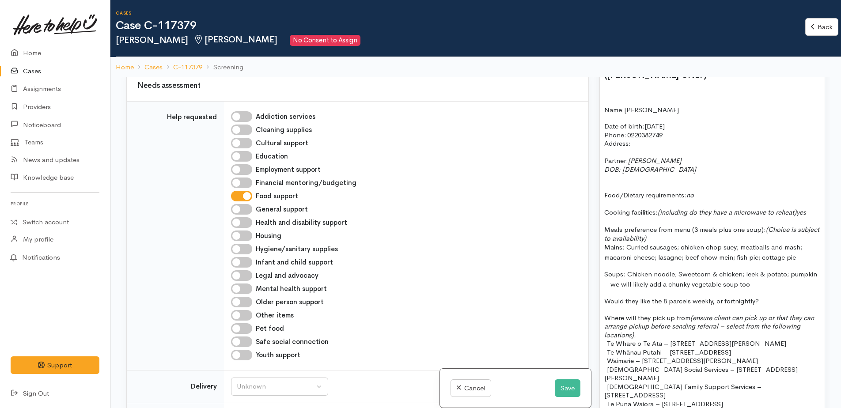
click at [238, 300] on input "Older person support" at bounding box center [241, 302] width 21 height 11
checkbox input "true"
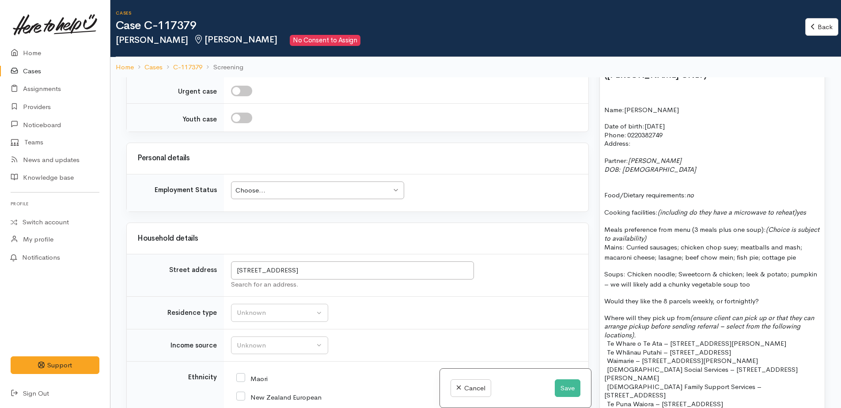
scroll to position [884, 0]
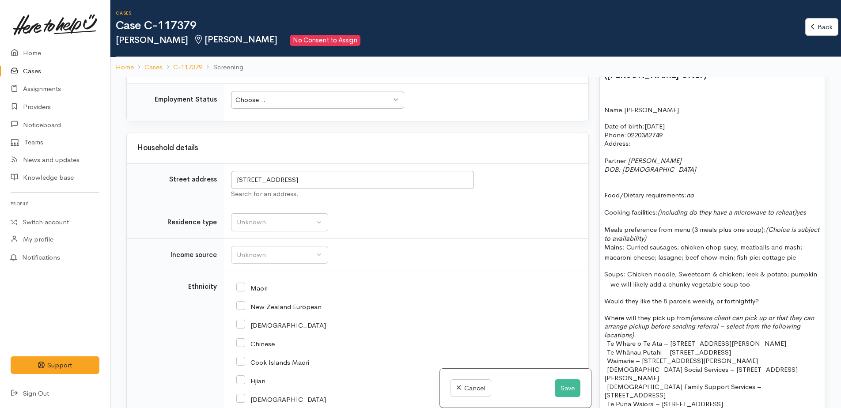
drag, startPoint x: 300, startPoint y: 101, endPoint x: 299, endPoint y: 108, distance: 7.1
click at [299, 101] on div "Choose..." at bounding box center [313, 100] width 156 height 10
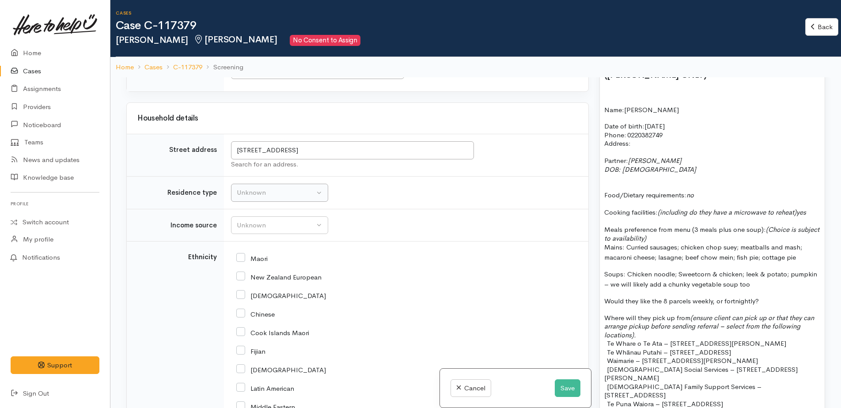
scroll to position [928, 0]
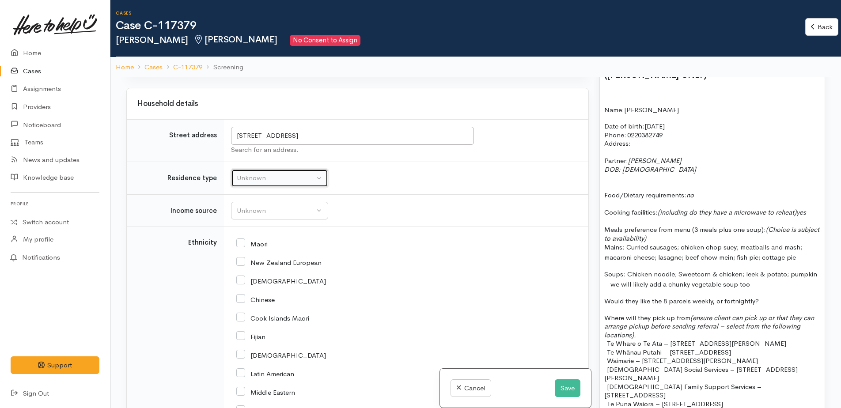
click at [251, 180] on div "Unknown" at bounding box center [276, 178] width 78 height 10
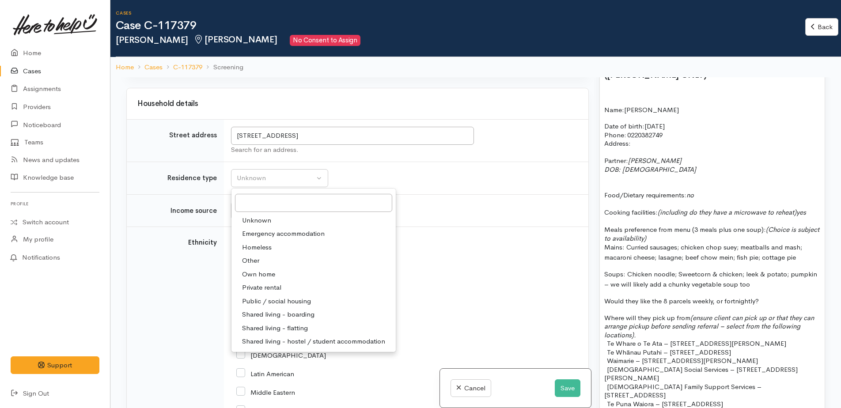
click at [387, 188] on div "Unknown Emergency accommodation Homeless Other Own home Private rental Public /…" at bounding box center [313, 270] width 165 height 164
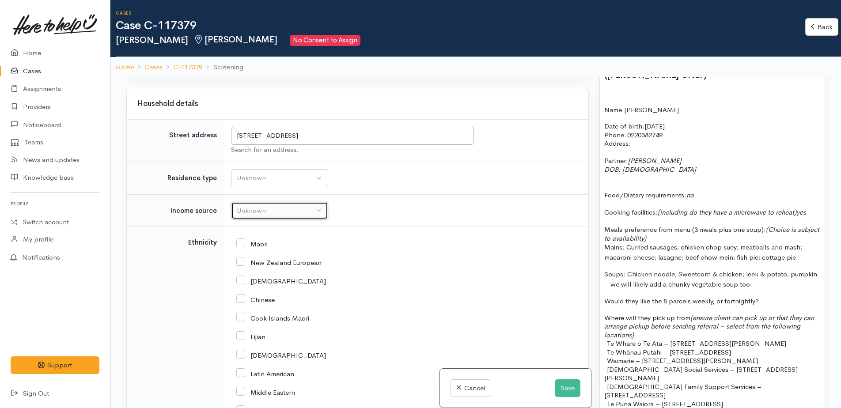
click at [296, 214] on div "Unknown" at bounding box center [276, 211] width 78 height 10
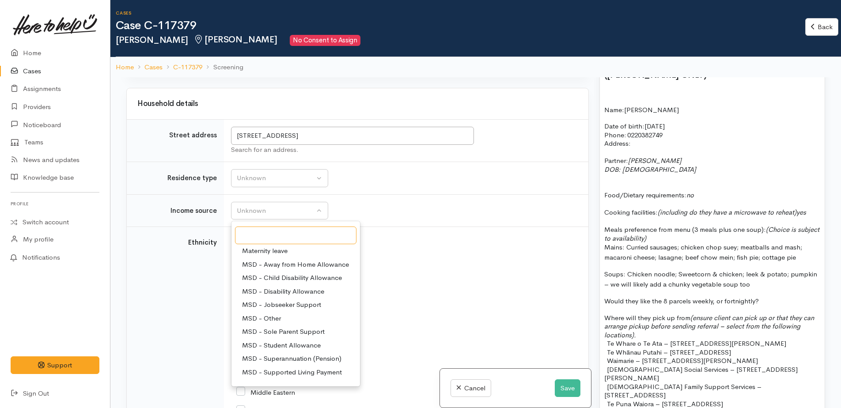
scroll to position [44, 0]
click at [276, 345] on span "MSD - Superannuation (Pension)" at bounding box center [291, 343] width 99 height 10
select select "2"
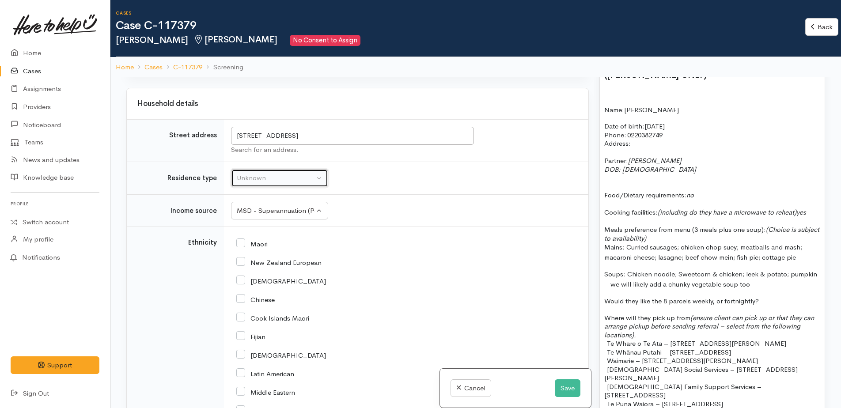
click at [267, 176] on div "Unknown" at bounding box center [276, 178] width 78 height 10
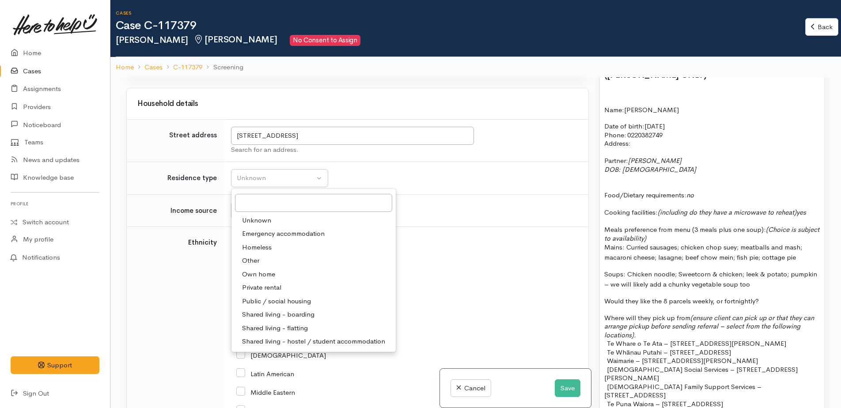
click at [262, 289] on span "Private rental" at bounding box center [261, 288] width 39 height 10
select select "2"
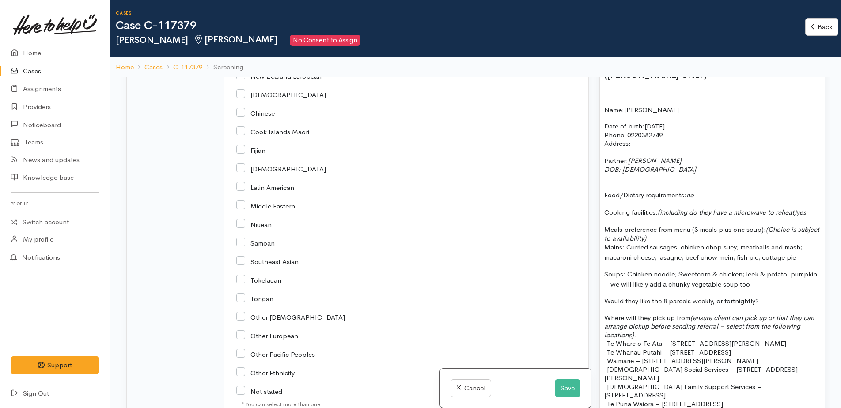
scroll to position [1149, 0]
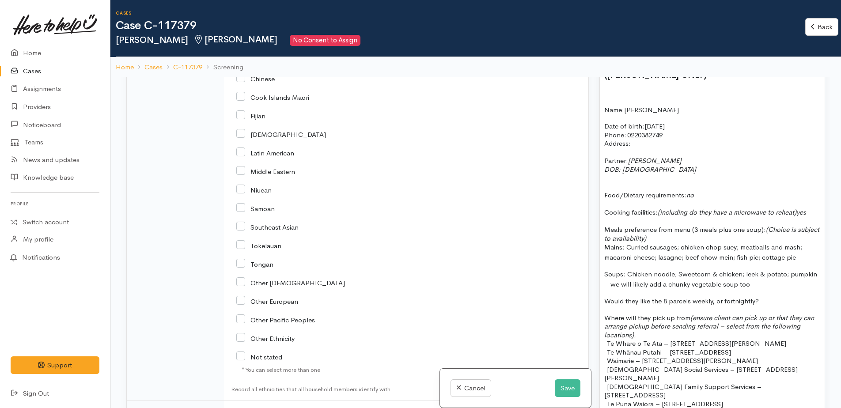
click at [241, 137] on input "[DEMOGRAPHIC_DATA]" at bounding box center [281, 134] width 90 height 8
checkbox input "true"
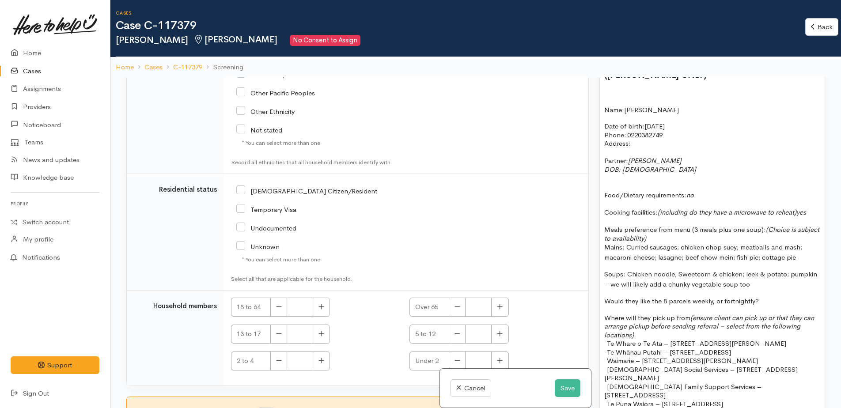
scroll to position [1377, 0]
click at [244, 190] on input "[DEMOGRAPHIC_DATA] Citizen/Resident" at bounding box center [306, 190] width 141 height 8
checkbox input "true"
click at [497, 307] on icon "button" at bounding box center [500, 306] width 6 height 7
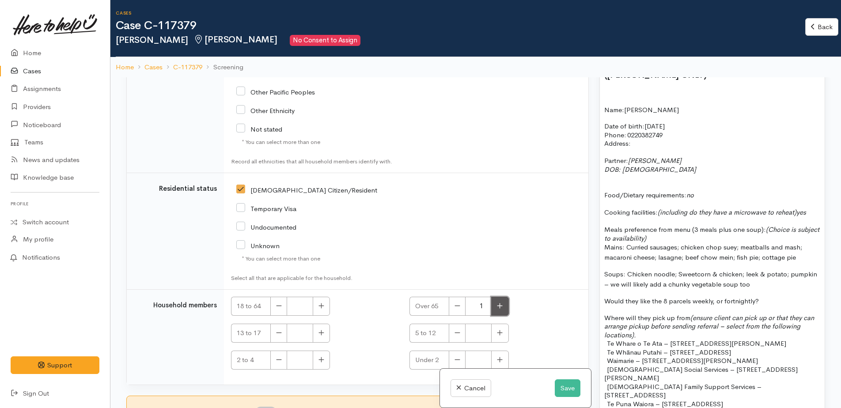
type input "2"
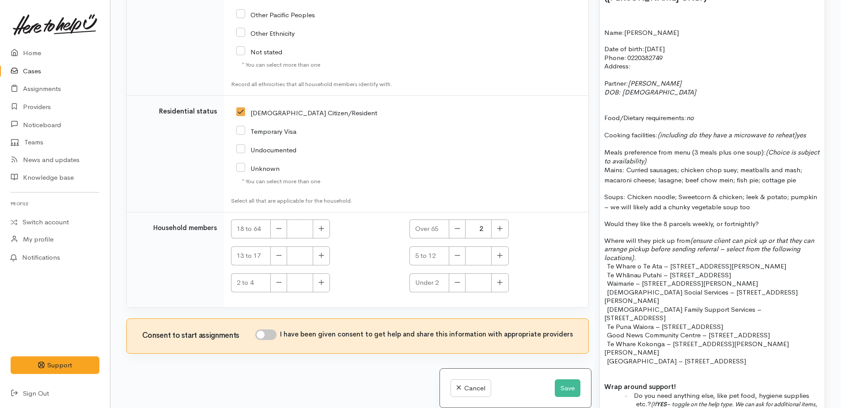
click at [266, 333] on input "I have been given consent to get help and share this information with appropria…" at bounding box center [265, 335] width 21 height 11
checkbox input "true"
click at [776, 219] on p "Would they like the 8 parcels weekly, or fortnightly?" at bounding box center [712, 224] width 216 height 10
click at [723, 219] on p "Would they like the 8 parcels weekly, or fortnightly?" at bounding box center [712, 224] width 216 height 10
click at [736, 219] on p "Would they like the 8 parcels fortnightly?" at bounding box center [712, 224] width 216 height 10
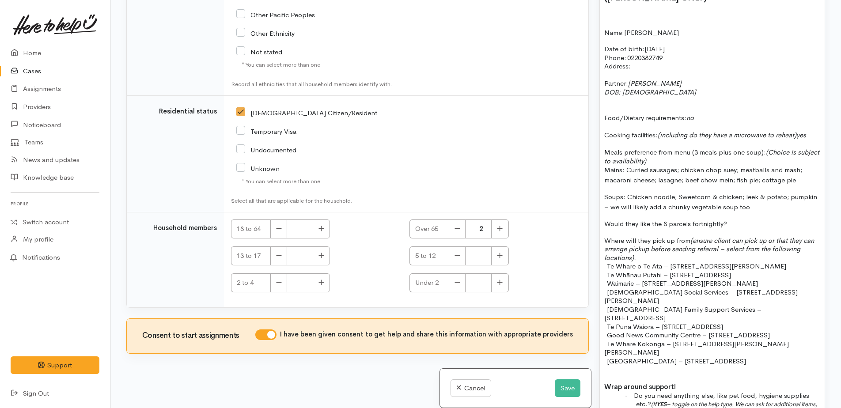
click at [759, 197] on p "Soups: Chicken noodle; Sweetcorn & chicken; leek & potato; pumpkin – we will li…" at bounding box center [712, 202] width 216 height 20
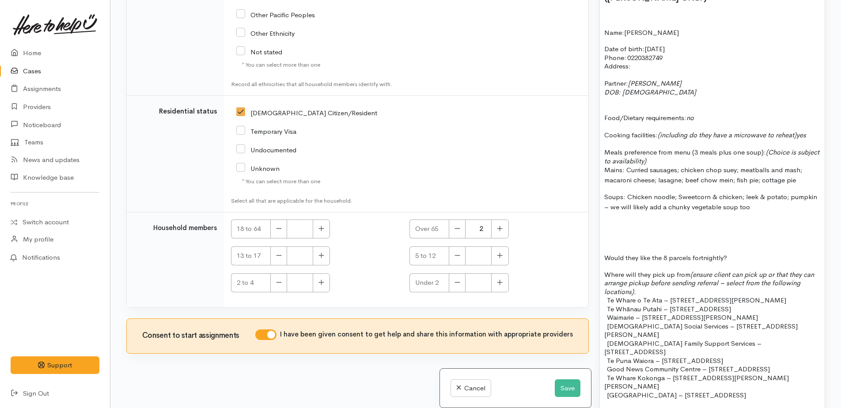
click at [692, 155] on p "Meals preference from menu (3 meals plus one soup): (Choice is subject to avail…" at bounding box center [712, 156] width 216 height 17
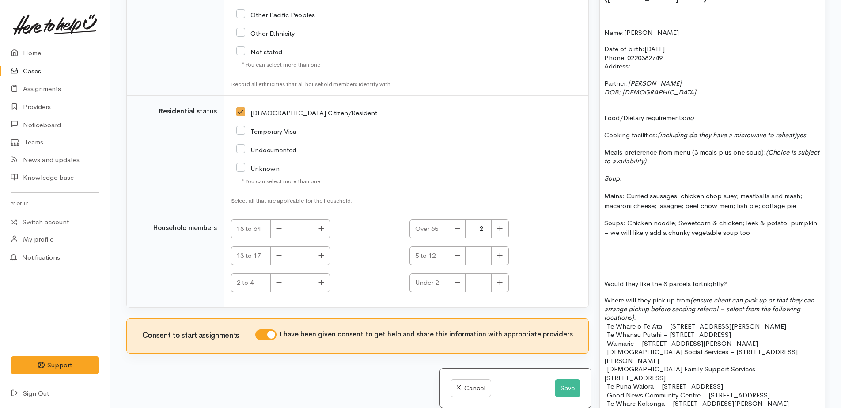
click at [637, 165] on p at bounding box center [712, 169] width 216 height 9
click at [630, 174] on p "Soup:" at bounding box center [712, 178] width 216 height 9
click at [802, 198] on p "Mains: Curried sausages; chicken chop suey; meatballs and mash; macaroni cheese…" at bounding box center [712, 201] width 216 height 20
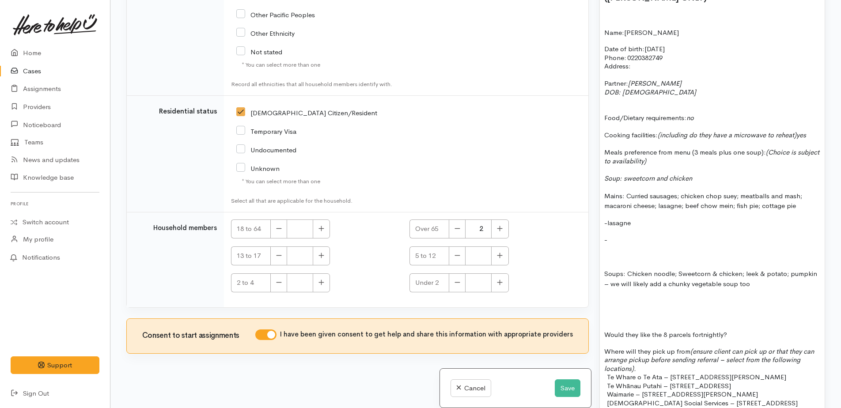
click at [615, 235] on p "-" at bounding box center [712, 240] width 216 height 10
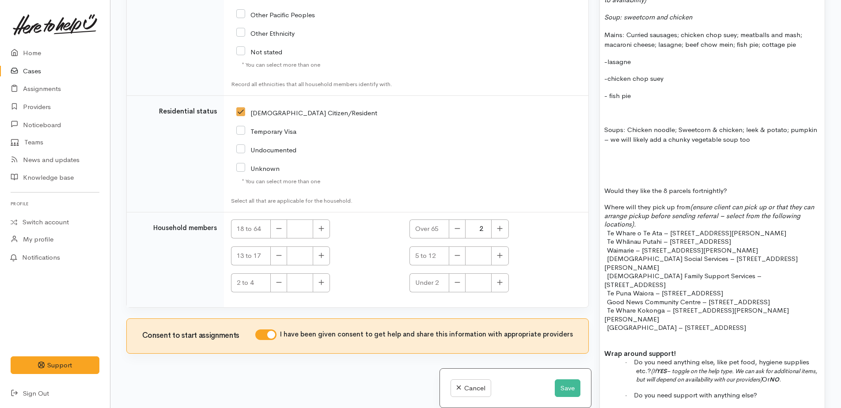
scroll to position [839, 0]
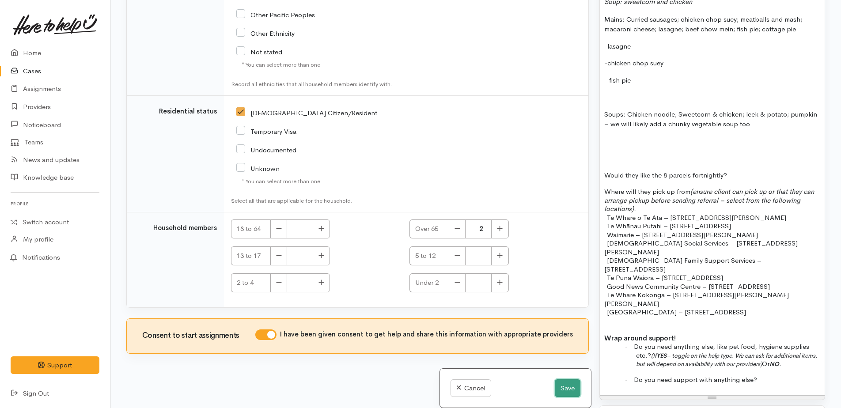
click at [566, 388] on button "Save" at bounding box center [568, 388] width 26 height 18
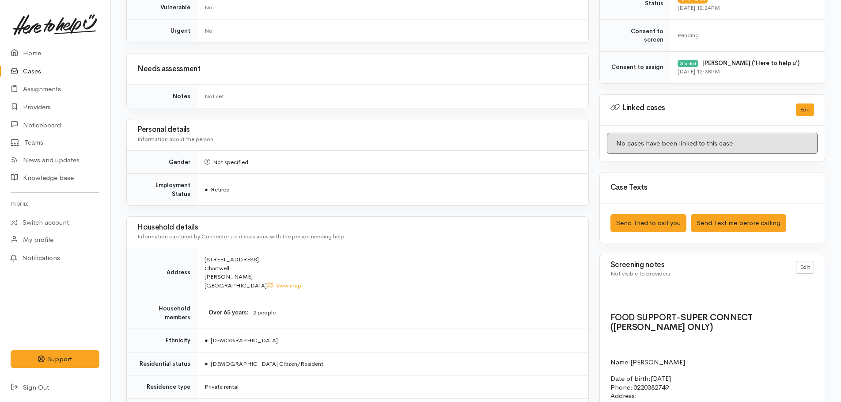
scroll to position [530, 0]
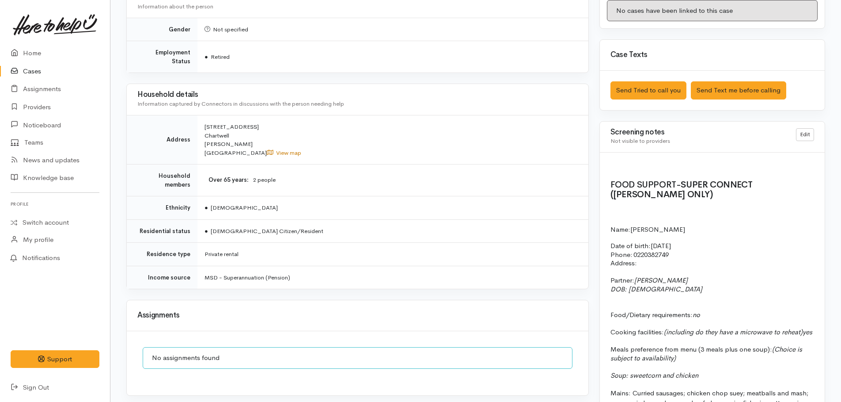
click at [267, 149] on link "View map" at bounding box center [284, 153] width 34 height 8
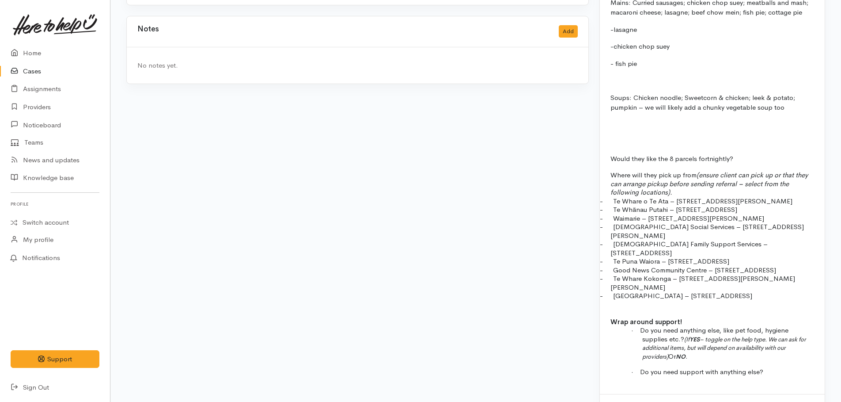
scroll to position [921, 0]
drag, startPoint x: 601, startPoint y: 199, endPoint x: 769, endPoint y: 198, distance: 168.3
click at [769, 198] on p "- Te Whare o [GEOGRAPHIC_DATA] – [STREET_ADDRESS][PERSON_NAME]" at bounding box center [713, 200] width 204 height 9
drag, startPoint x: 769, startPoint y: 198, endPoint x: 785, endPoint y: 207, distance: 18.8
click at [785, 207] on p "- Te Whānau Putahi – [STREET_ADDRESS]" at bounding box center [713, 209] width 204 height 9
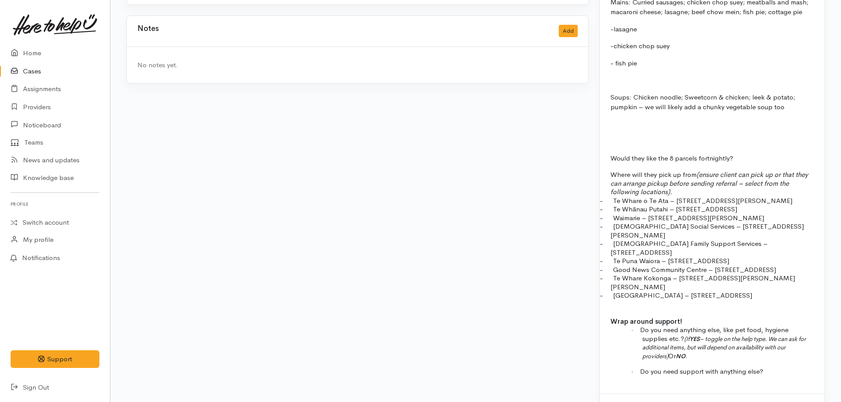
drag, startPoint x: 598, startPoint y: 251, endPoint x: 774, endPoint y: 247, distance: 175.4
drag, startPoint x: 688, startPoint y: 321, endPoint x: 711, endPoint y: 338, distance: 28.6
click at [711, 338] on p "· Do you need anything else, like pet food, hygiene supplies etc.? (If YES – to…" at bounding box center [728, 342] width 172 height 34
drag, startPoint x: 711, startPoint y: 338, endPoint x: 717, endPoint y: 341, distance: 7.0
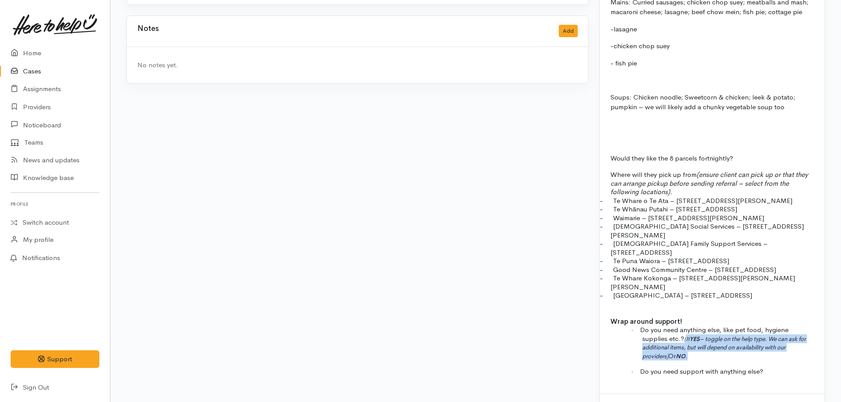
click at [717, 341] on p "· Do you need anything else, like pet food, hygiene supplies etc.? (If YES – to…" at bounding box center [728, 342] width 172 height 34
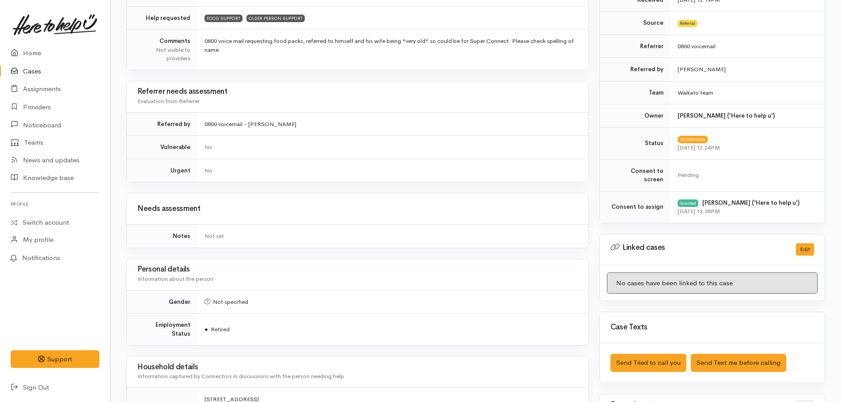
scroll to position [0, 0]
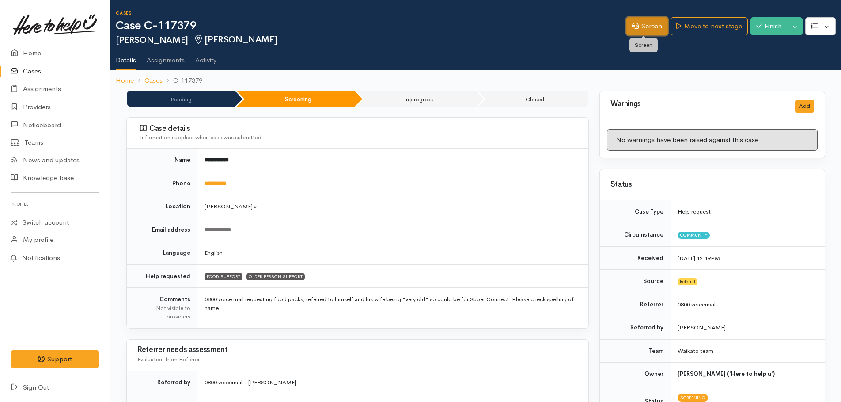
click at [645, 29] on link "Screen" at bounding box center [647, 26] width 42 height 18
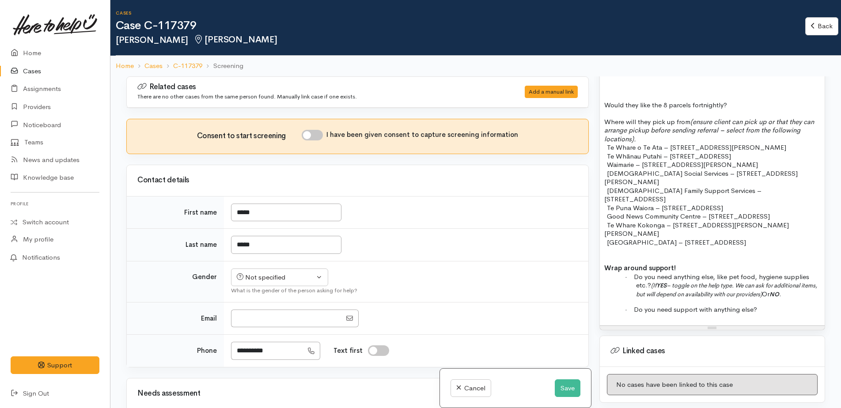
scroll to position [1016, 0]
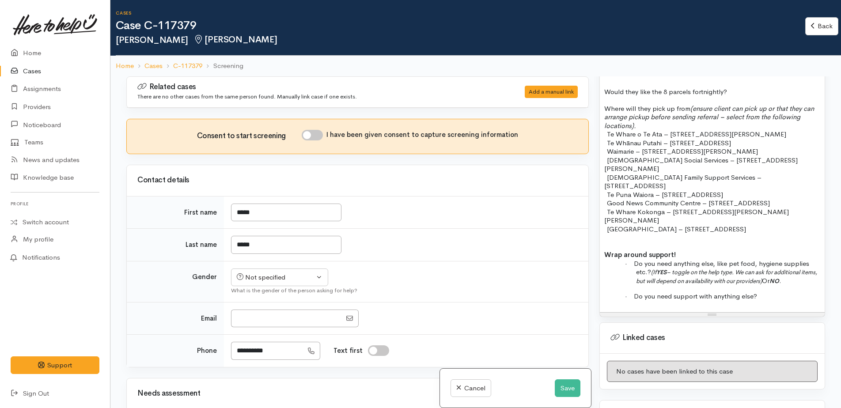
drag, startPoint x: 653, startPoint y: 239, endPoint x: 796, endPoint y: 250, distance: 144.0
click at [796, 259] on p "· Do you need anything else, like pet food, hygiene supplies etc.? (If YES – to…" at bounding box center [728, 272] width 184 height 26
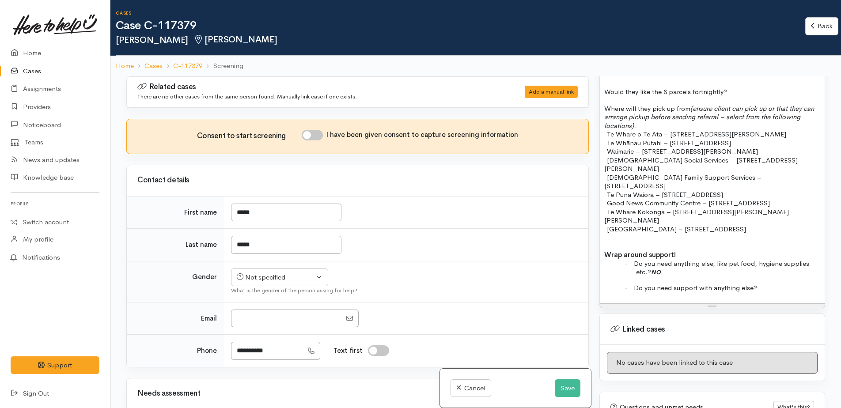
click at [772, 284] on p "· Do you need support with anything else?" at bounding box center [728, 288] width 184 height 9
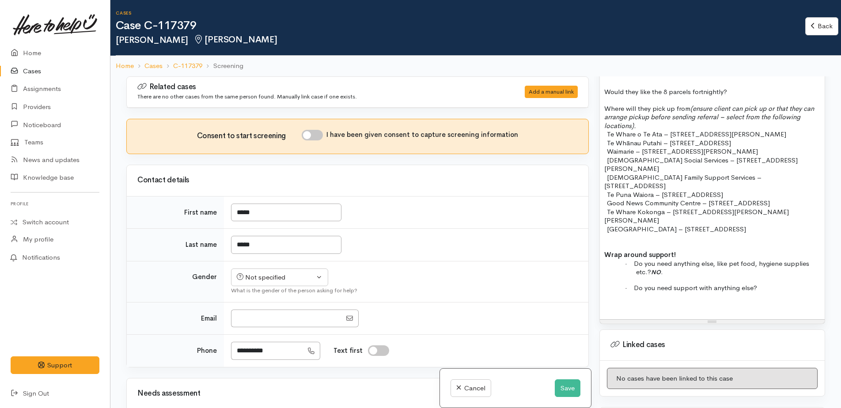
click at [314, 138] on input "I have been given consent to capture screening information" at bounding box center [312, 135] width 21 height 11
checkbox input "true"
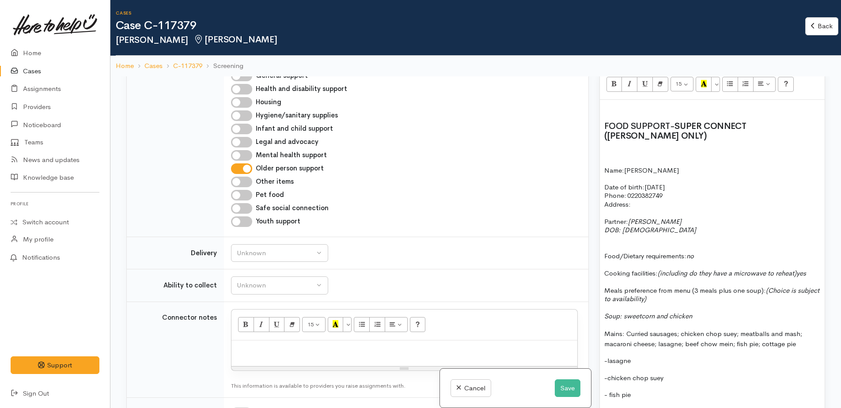
scroll to position [618, 0]
click at [611, 148] on p at bounding box center [712, 153] width 216 height 10
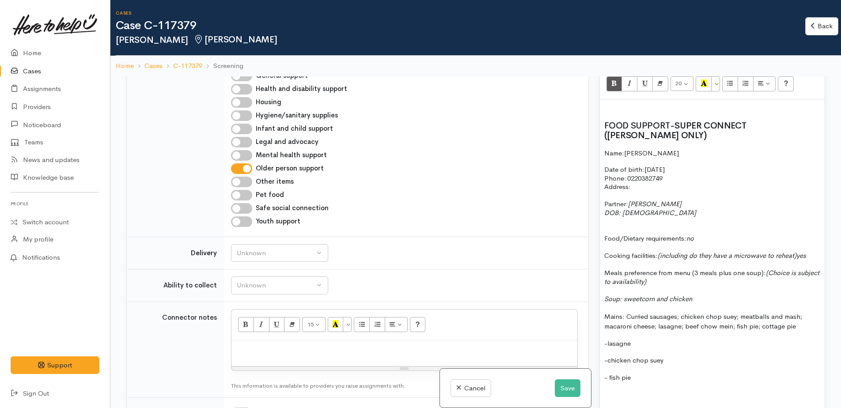
click at [653, 182] on p "Address:" at bounding box center [712, 186] width 216 height 9
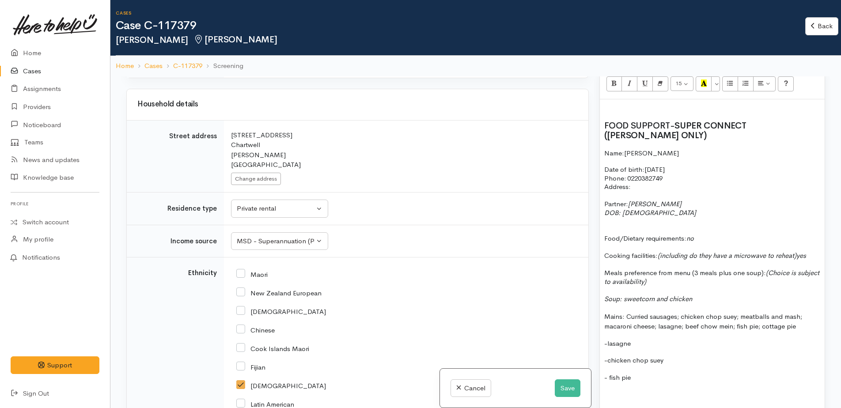
scroll to position [884, 0]
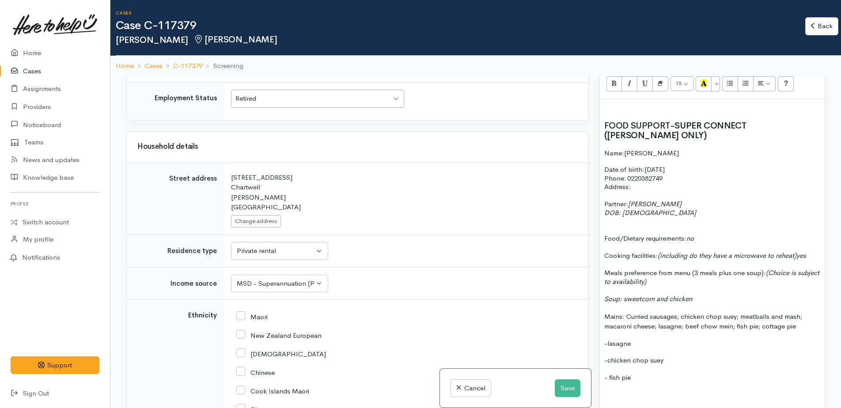
drag, startPoint x: 227, startPoint y: 173, endPoint x: 271, endPoint y: 187, distance: 46.1
click at [271, 187] on td "Search for an address. 58A Wake Street Chartwell Hamilton New Zealand Change ad…" at bounding box center [406, 199] width 364 height 72
drag, startPoint x: 271, startPoint y: 187, endPoint x: 248, endPoint y: 181, distance: 23.4
copy div "58A Wake Street Chartwell"
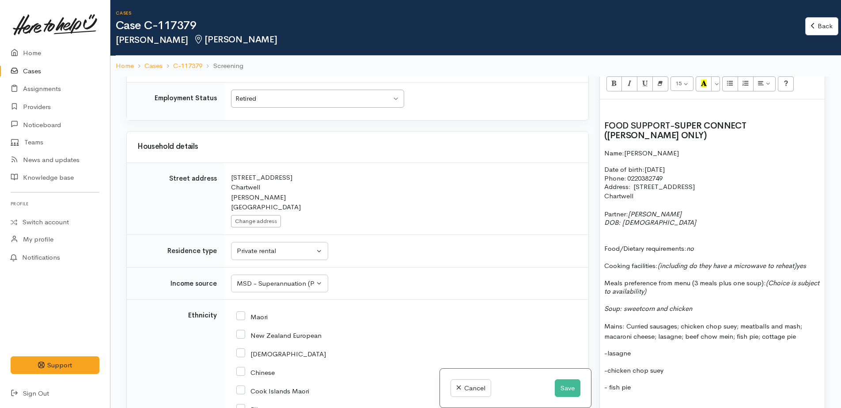
click at [604, 187] on div "FOOD SUPPORT - SUPER CONNECT (HAMILTON ONLY) Name: Govind Joshi Date of birth: …" at bounding box center [712, 404] width 225 height 611
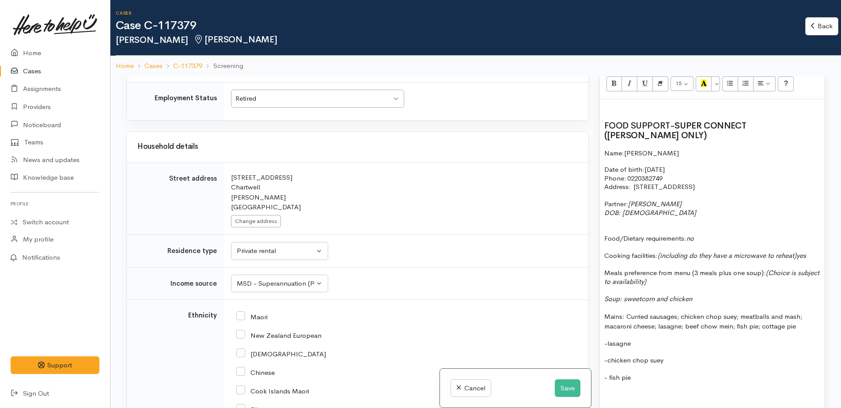
click at [719, 182] on p "Address:   58A Wake Street, Chartwell" at bounding box center [712, 186] width 216 height 9
click at [624, 200] on span "Partner: Crishne Joshi" at bounding box center [642, 204] width 77 height 8
click at [603, 207] on div "FOOD SUPPORT - SUPER CONNECT (HAMILTON ONLY) Name: Govind Joshi Date of birth: …" at bounding box center [712, 399] width 225 height 600
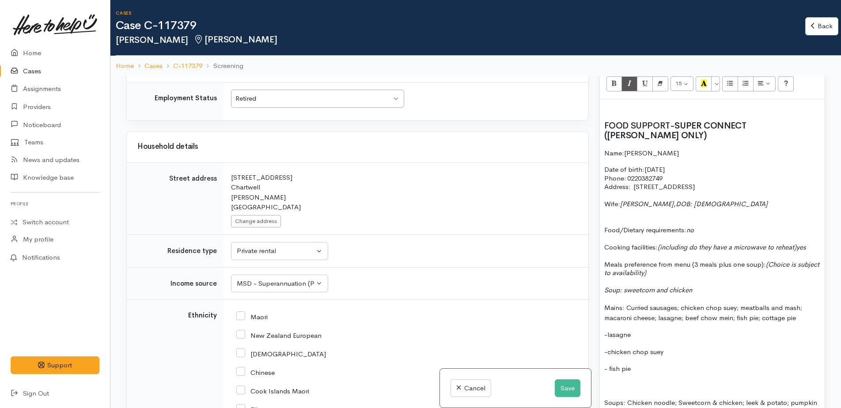
drag, startPoint x: 658, startPoint y: 254, endPoint x: 674, endPoint y: 266, distance: 19.4
click at [674, 266] on p "Meals preference from menu (3 meals plus one soup): (Choice is subject to avail…" at bounding box center [712, 268] width 216 height 17
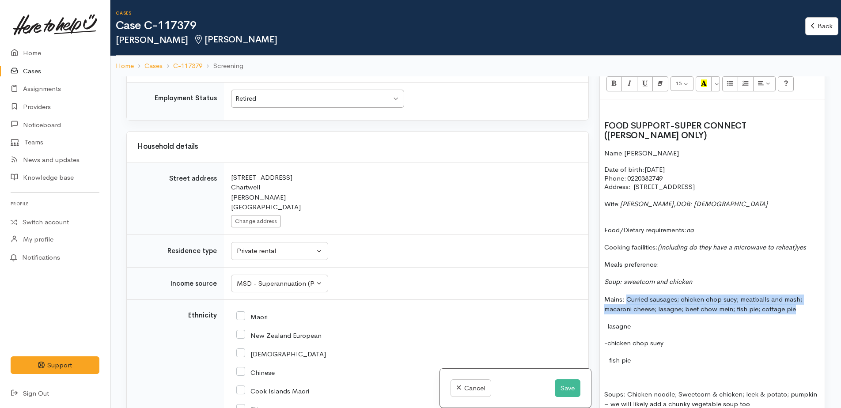
drag, startPoint x: 625, startPoint y: 289, endPoint x: 805, endPoint y: 302, distance: 180.2
click at [805, 302] on p "Mains: Curried sausages; chicken chop suey; meatballs and mash; macaroni cheese…" at bounding box center [712, 305] width 216 height 20
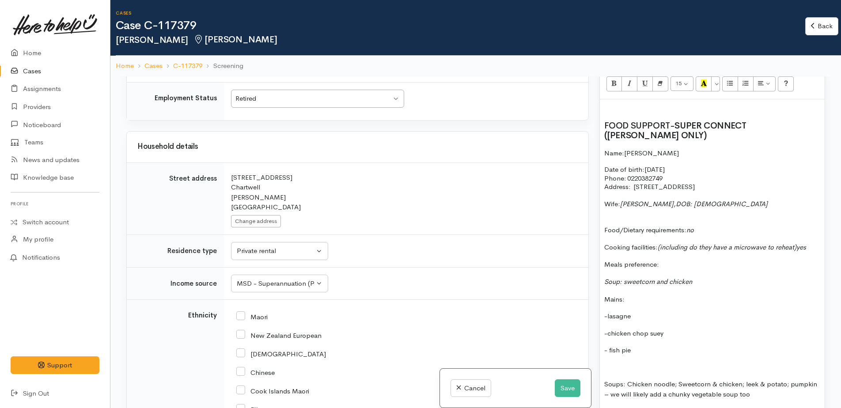
click at [625, 277] on icon "Soup: sweetcorn and chicken" at bounding box center [648, 281] width 88 height 8
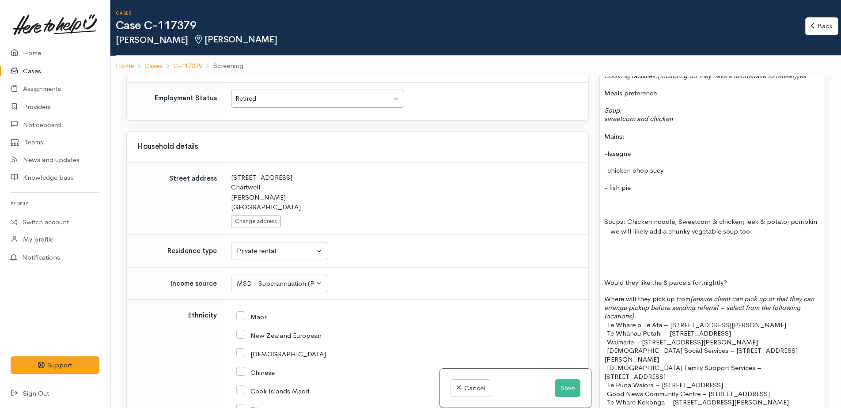
scroll to position [795, 0]
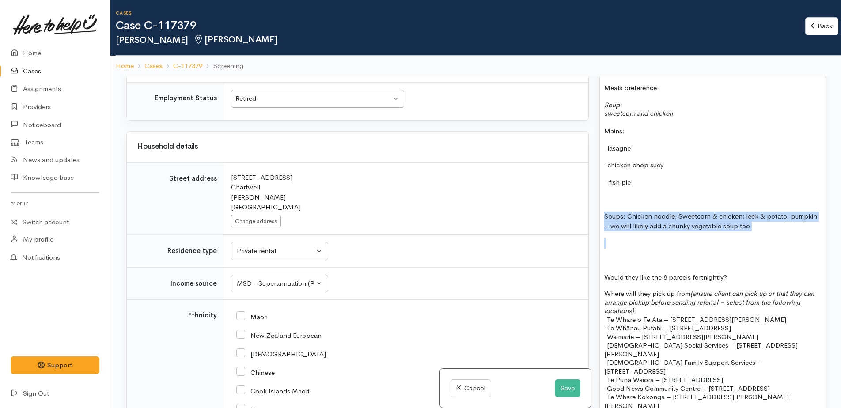
drag, startPoint x: 601, startPoint y: 208, endPoint x: 770, endPoint y: 230, distance: 170.2
click at [768, 230] on div "FOOD SUPPORT - SUPER CONNECT (HAMILTON ONLY) Name: Govind Joshi Date of birth: …" at bounding box center [712, 214] width 225 height 582
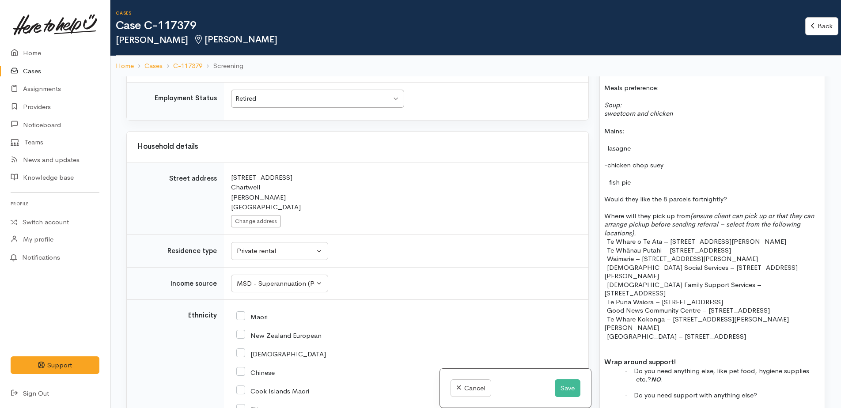
click at [628, 194] on p "Would they like the 8 parcels fortnightly?" at bounding box center [712, 199] width 216 height 10
drag, startPoint x: 691, startPoint y: 207, endPoint x: 710, endPoint y: 222, distance: 24.2
click at [710, 222] on p "Where will they pick up from (ensure client can pick up or that they can arrang…" at bounding box center [712, 225] width 216 height 26
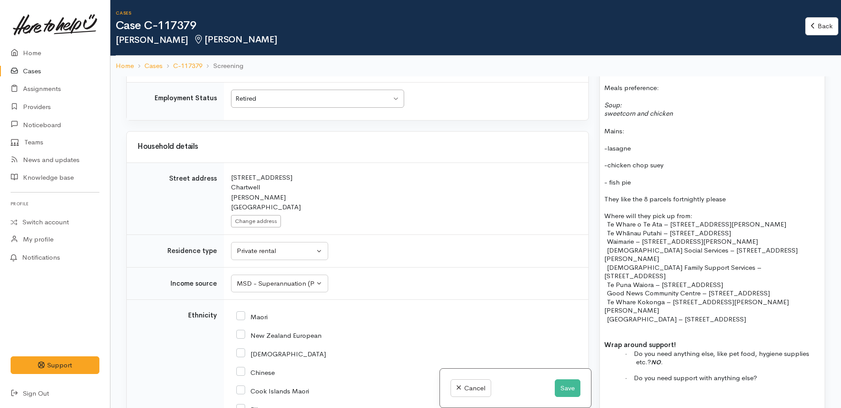
drag, startPoint x: 608, startPoint y: 214, endPoint x: 814, endPoint y: 252, distance: 208.9
click at [814, 252] on div "FOOD SUPPORT - SUPER CONNECT (HAMILTON ONLY) Name: Govind Joshi Date of birth: …" at bounding box center [712, 166] width 225 height 487
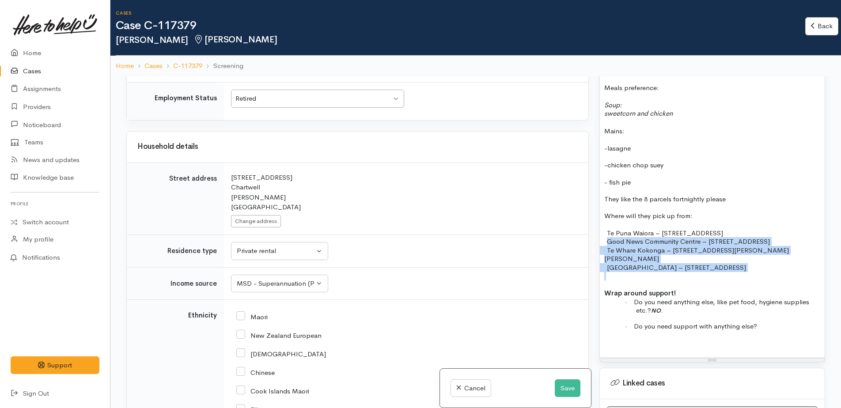
drag, startPoint x: 607, startPoint y: 235, endPoint x: 758, endPoint y: 260, distance: 153.1
click at [758, 260] on div "FOOD SUPPORT - SUPER CONNECT (HAMILTON ONLY) Name: Govind Joshi Date of birth: …" at bounding box center [712, 140] width 225 height 435
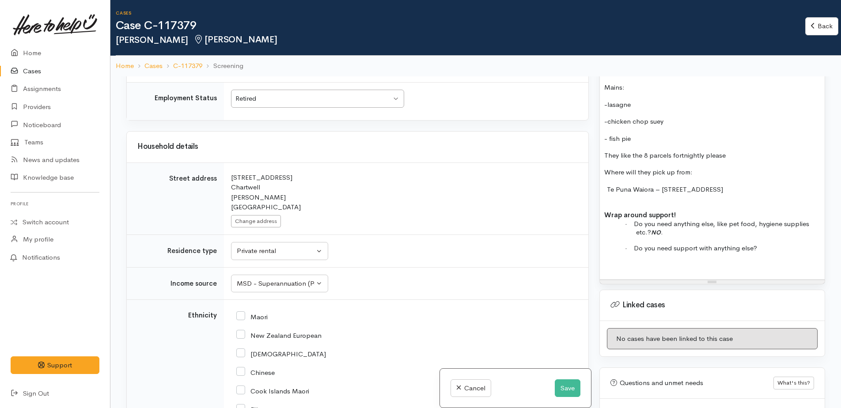
scroll to position [839, 0]
click at [720, 227] on p "· Do you need anything else, like pet food, hygiene supplies etc.? NO ." at bounding box center [728, 227] width 184 height 17
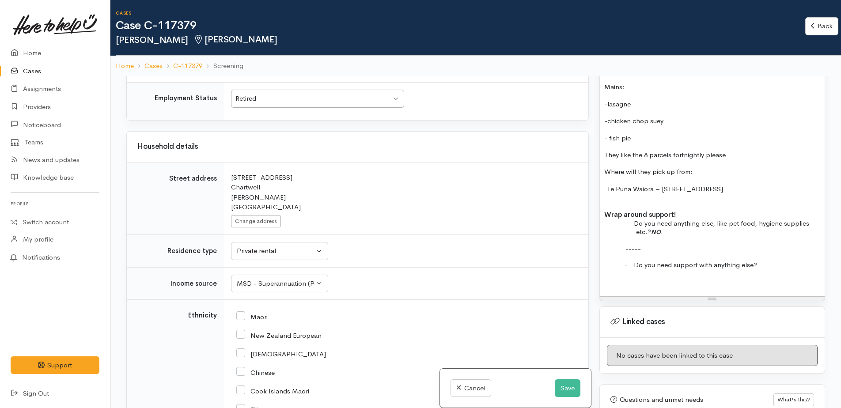
click at [765, 261] on p "· Do you need support with anything else?" at bounding box center [728, 265] width 184 height 9
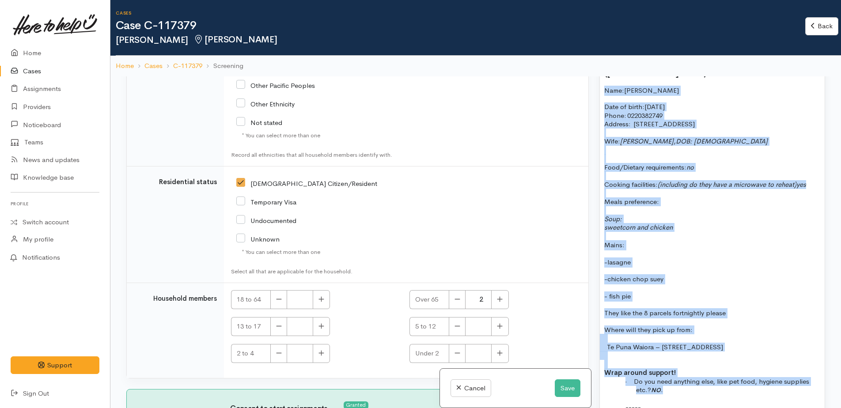
scroll to position [653, 0]
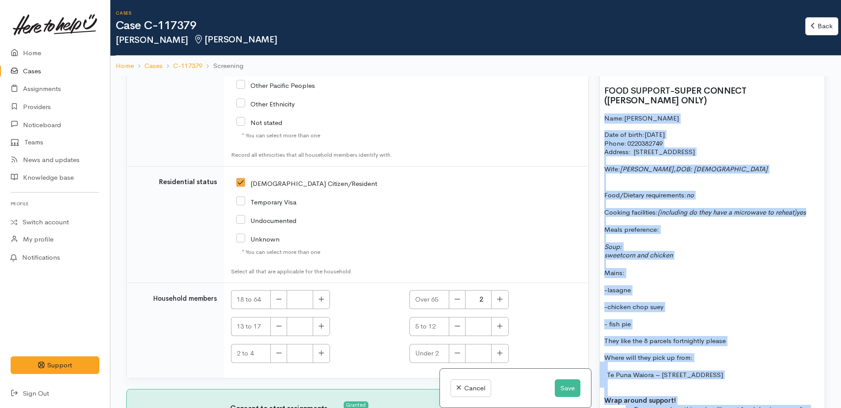
drag, startPoint x: 675, startPoint y: 220, endPoint x: 605, endPoint y: 106, distance: 133.4
click at [602, 106] on div "FOOD SUPPORT - SUPER CONNECT (HAMILTON ONLY) Name: Govind Joshi Date of birth: …" at bounding box center [712, 281] width 225 height 433
copy div "Name: Govind Joshi Date of birth: 29/12/1946 Phone:   0220382749 Address:   58A…"
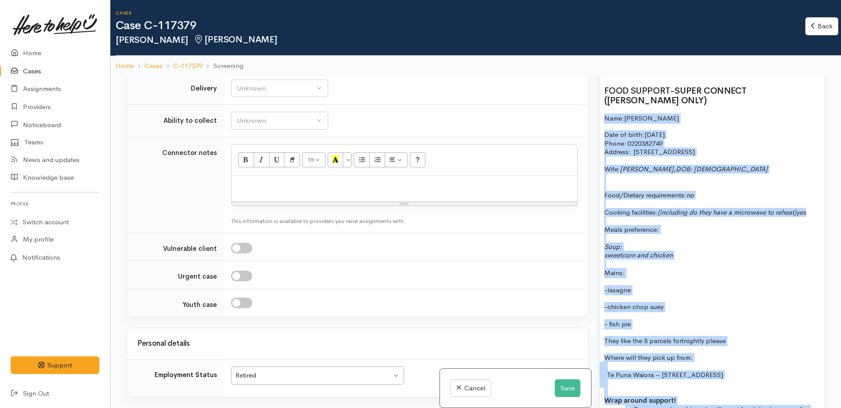
scroll to position [528, 0]
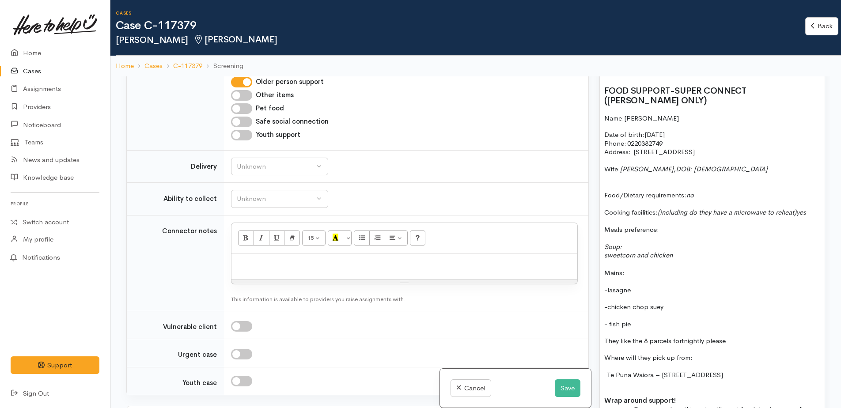
paste div
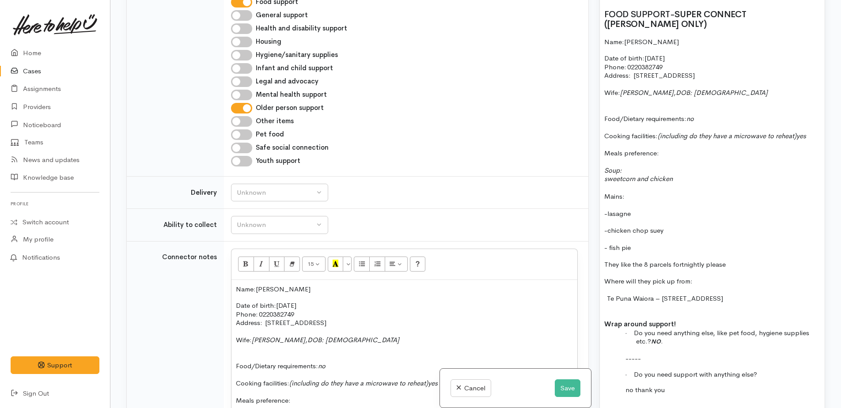
scroll to position [425, 0]
drag, startPoint x: 262, startPoint y: 188, endPoint x: 271, endPoint y: 211, distance: 24.2
click at [262, 189] on div "Unknown" at bounding box center [276, 193] width 78 height 10
click at [246, 276] on span "No" at bounding box center [246, 276] width 9 height 10
select select "1"
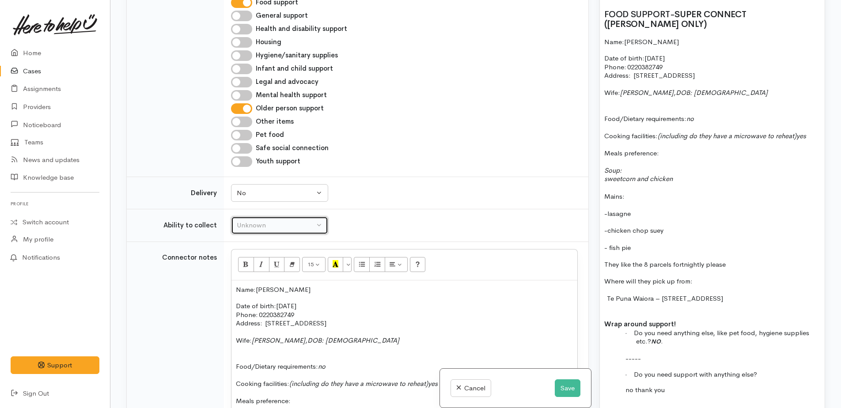
click at [247, 225] on div "Unknown" at bounding box center [276, 225] width 78 height 10
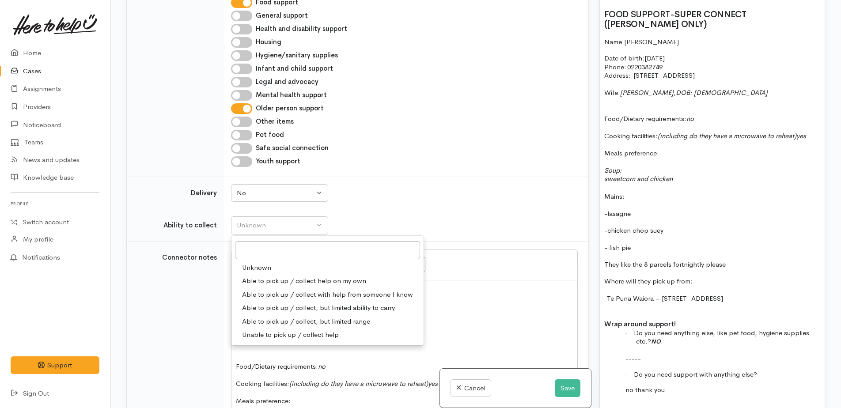
click at [258, 280] on span "Able to pick up / collect help on my own" at bounding box center [304, 281] width 124 height 10
select select "2"
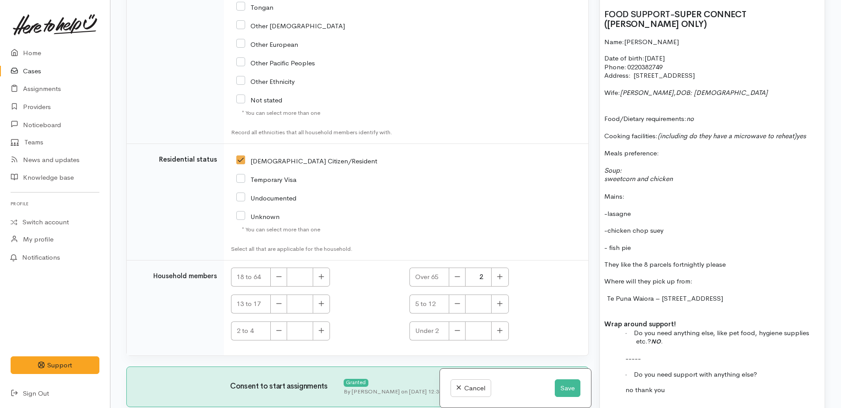
scroll to position [1695, 0]
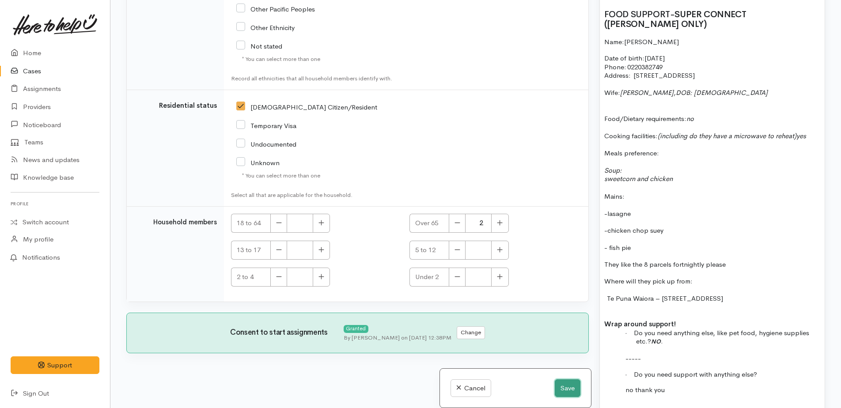
click at [566, 388] on button "Save" at bounding box center [568, 388] width 26 height 18
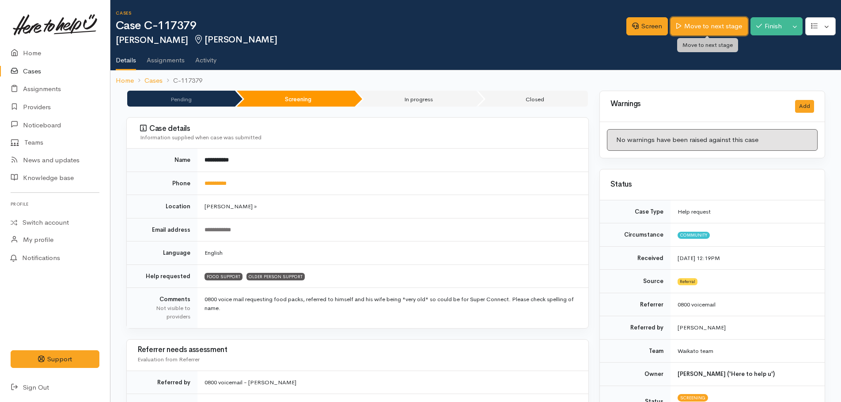
click at [690, 23] on link "Move to next stage" at bounding box center [709, 26] width 77 height 18
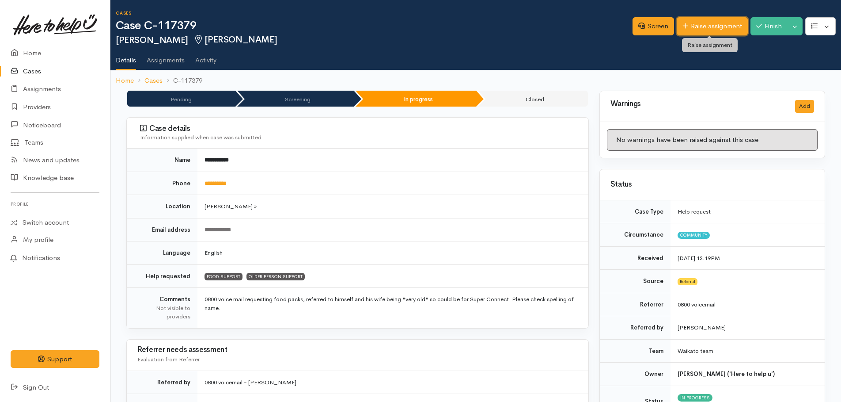
click at [685, 25] on link "Raise assignment" at bounding box center [712, 26] width 71 height 18
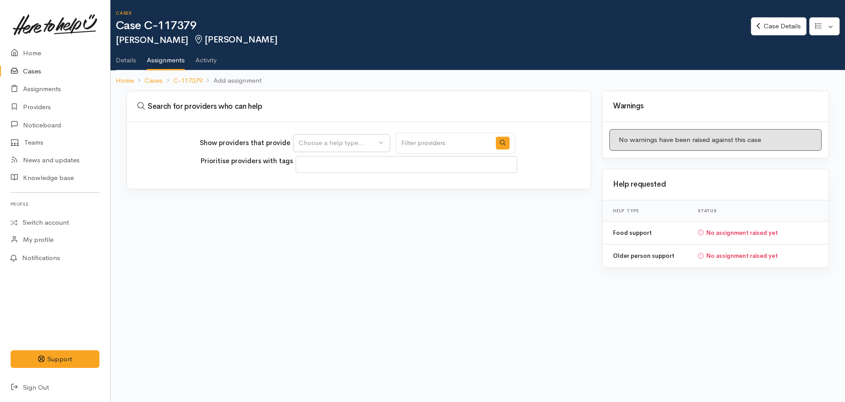
select select
click at [317, 140] on div "Choose a help type..." at bounding box center [338, 143] width 78 height 10
click at [309, 182] on span "Food support" at bounding box center [324, 185] width 41 height 10
select select "3"
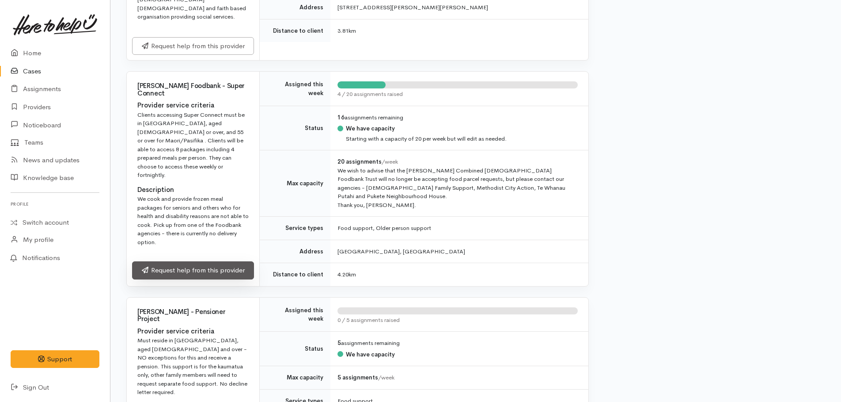
scroll to position [928, 0]
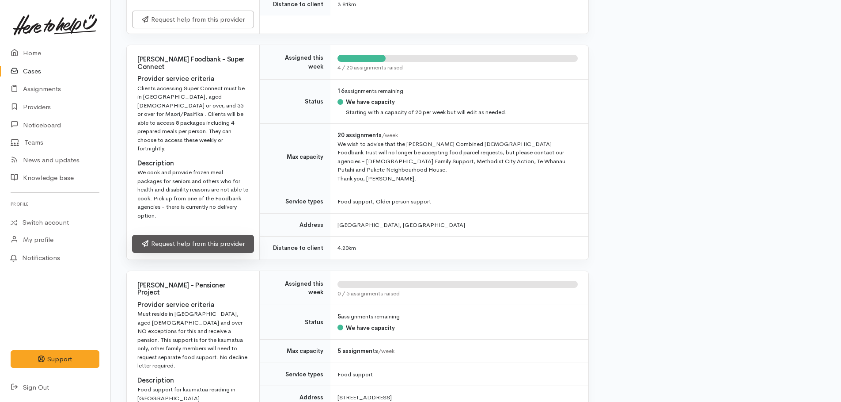
click at [194, 235] on link "Request help from this provider" at bounding box center [193, 244] width 122 height 18
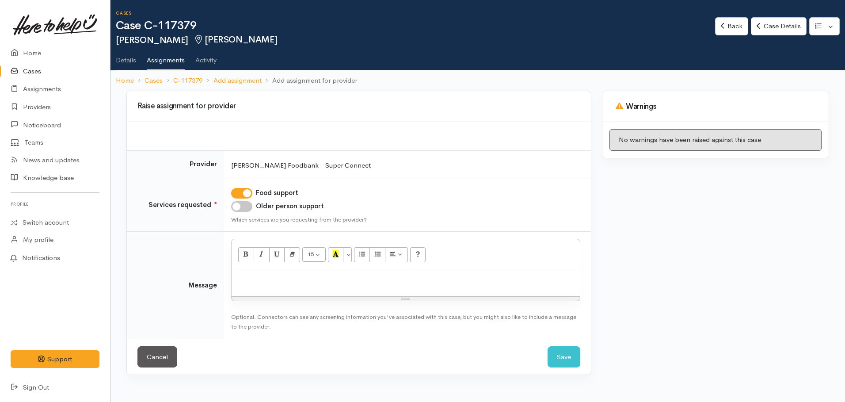
click at [237, 206] on input "Older person support" at bounding box center [241, 206] width 21 height 11
checkbox input "true"
click at [254, 276] on p at bounding box center [405, 279] width 339 height 10
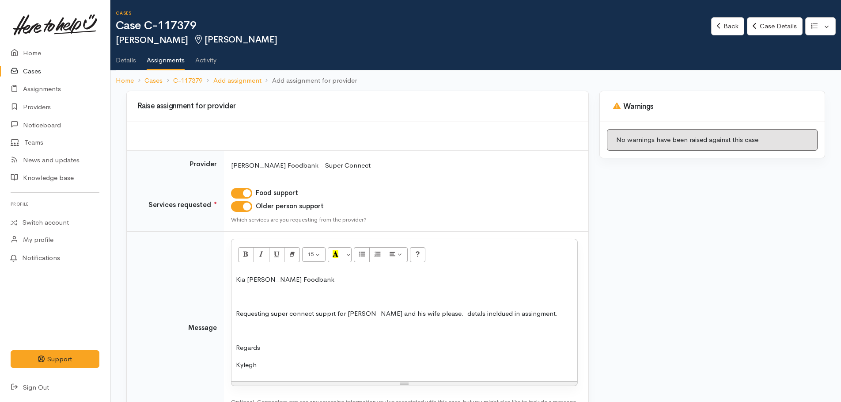
click at [273, 313] on p "Requesting super connect supprt for [PERSON_NAME] and his wife please. detals i…" at bounding box center [404, 313] width 337 height 10
click at [294, 311] on p "Requesting Super connect supprt for [PERSON_NAME] and his wife please. detals i…" at bounding box center [404, 313] width 337 height 10
click at [330, 310] on p "Requesting Super Connect supprt for [PERSON_NAME] and his wife please. detals i…" at bounding box center [404, 313] width 337 height 10
click at [334, 312] on p "Requesting Super Connect supprt for [PERSON_NAME] and his wife please. detals i…" at bounding box center [404, 313] width 337 height 10
click at [441, 311] on p "Requesting Super Connect support for [PERSON_NAME] and his wife please. details…" at bounding box center [404, 313] width 337 height 10
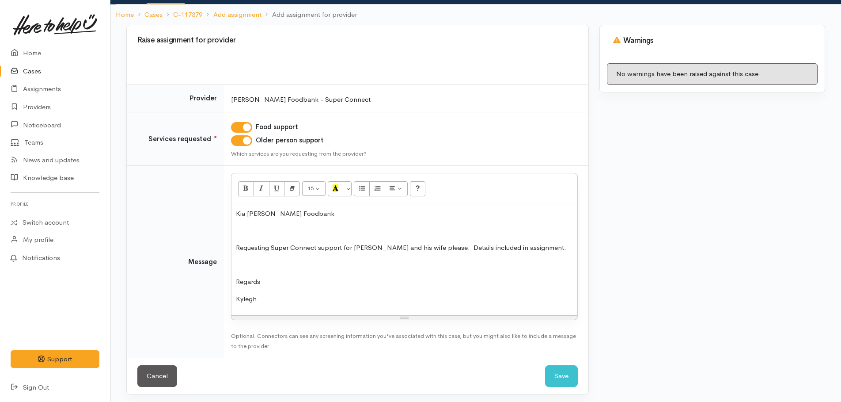
scroll to position [69, 0]
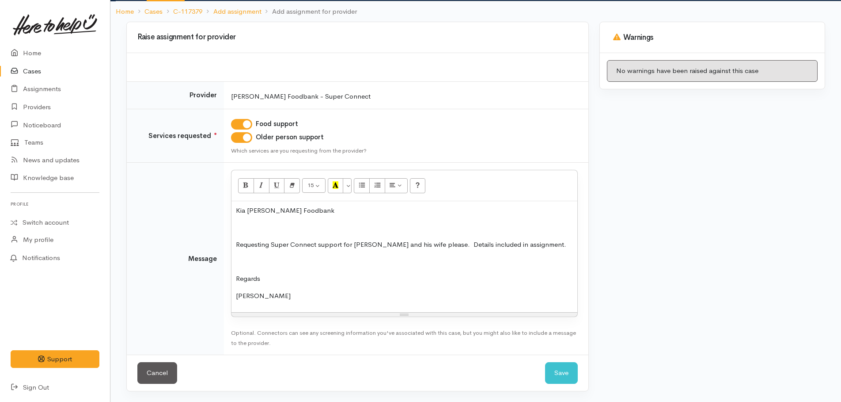
click at [543, 364] on div "Cancel Save Save" at bounding box center [358, 372] width 462 height 36
click at [566, 376] on button "Save" at bounding box center [561, 373] width 33 height 22
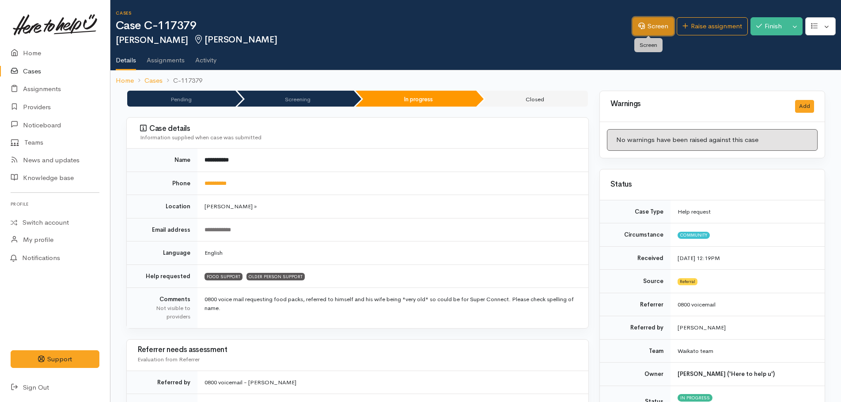
drag, startPoint x: 652, startPoint y: 30, endPoint x: 647, endPoint y: 30, distance: 4.4
click at [652, 30] on link "Screen" at bounding box center [654, 26] width 42 height 18
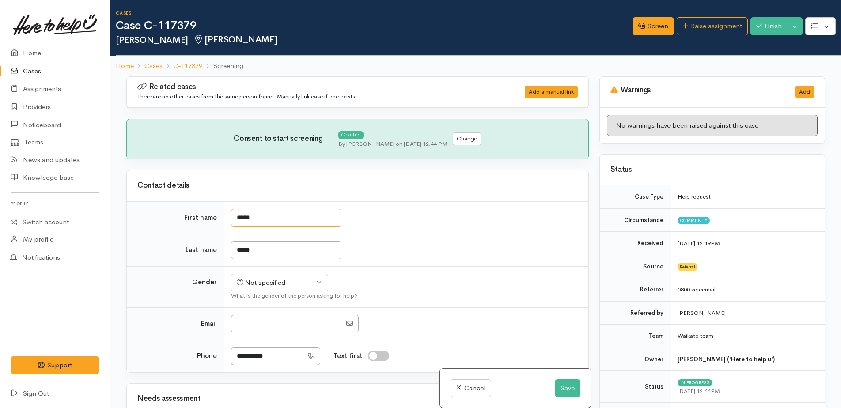
click at [254, 219] on input "*****" at bounding box center [286, 218] width 110 height 18
type input "******"
click at [277, 281] on div "Not specified" at bounding box center [276, 283] width 78 height 10
click at [261, 316] on span "Male" at bounding box center [288, 317] width 76 height 10
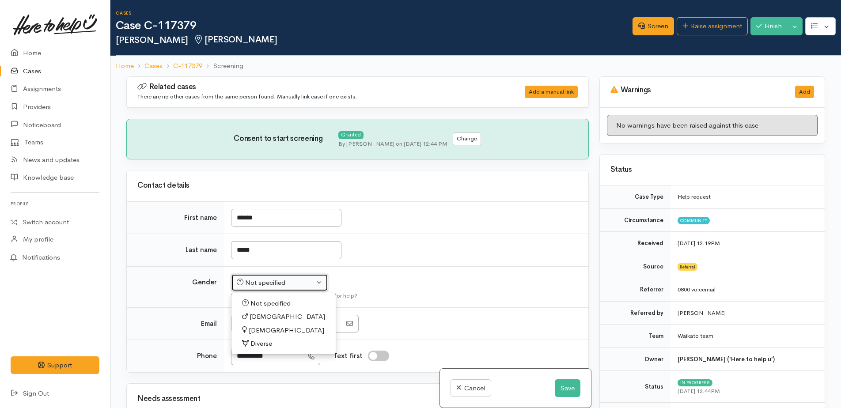
select select "Male"
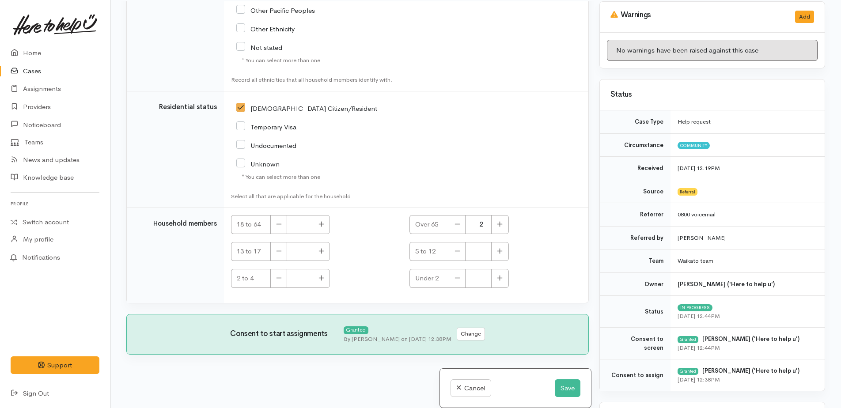
scroll to position [76, 0]
click at [564, 389] on button "Save" at bounding box center [568, 388] width 26 height 18
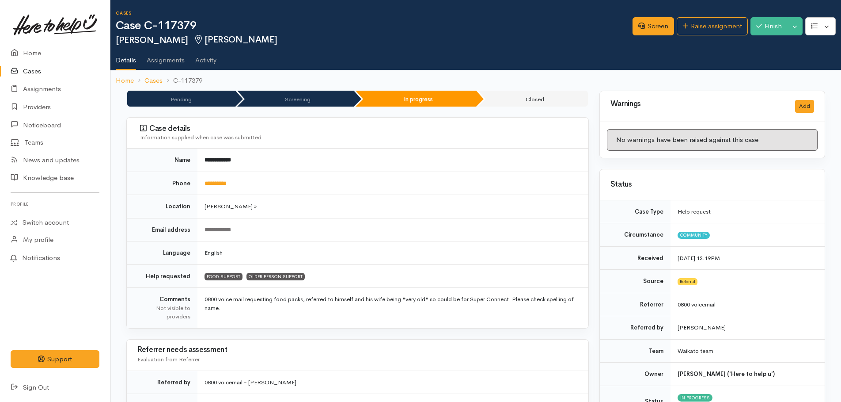
drag, startPoint x: 34, startPoint y: 72, endPoint x: 62, endPoint y: 72, distance: 28.7
click at [34, 72] on link "Cases" at bounding box center [55, 71] width 110 height 18
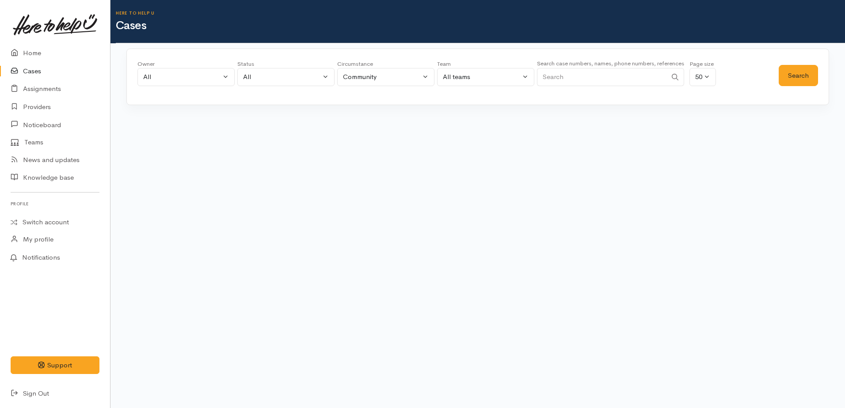
click at [557, 74] on input "Search" at bounding box center [602, 77] width 130 height 18
type input "jah"
click at [791, 79] on button "Search" at bounding box center [797, 76] width 39 height 22
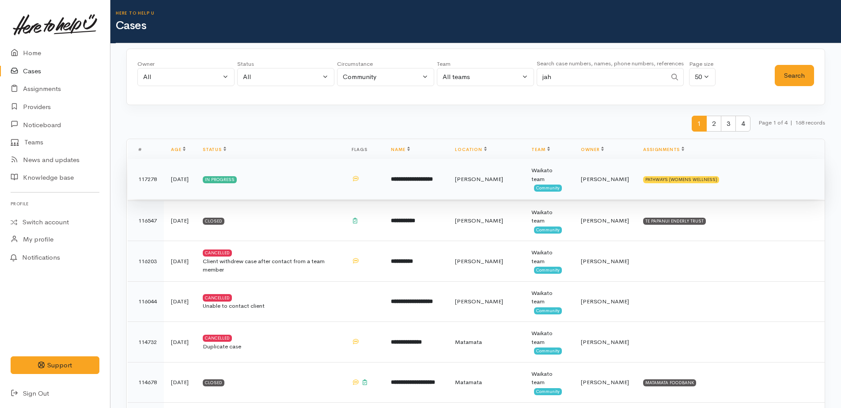
click at [433, 178] on b "**********" at bounding box center [412, 179] width 42 height 6
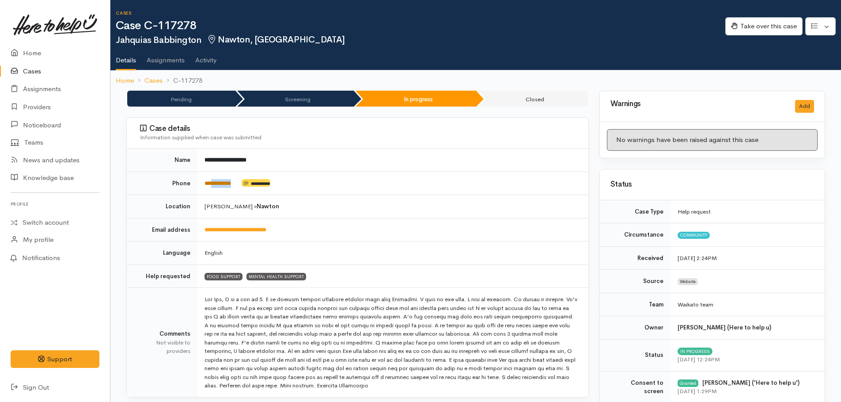
drag, startPoint x: 241, startPoint y: 180, endPoint x: 213, endPoint y: 181, distance: 27.4
click at [213, 181] on td "**********" at bounding box center [392, 182] width 391 height 23
drag, startPoint x: 213, startPoint y: 181, endPoint x: 324, endPoint y: 139, distance: 118.2
click at [334, 164] on td "**********" at bounding box center [392, 159] width 391 height 23
click at [28, 53] on link "Home" at bounding box center [55, 53] width 110 height 18
